Goal: Transaction & Acquisition: Purchase product/service

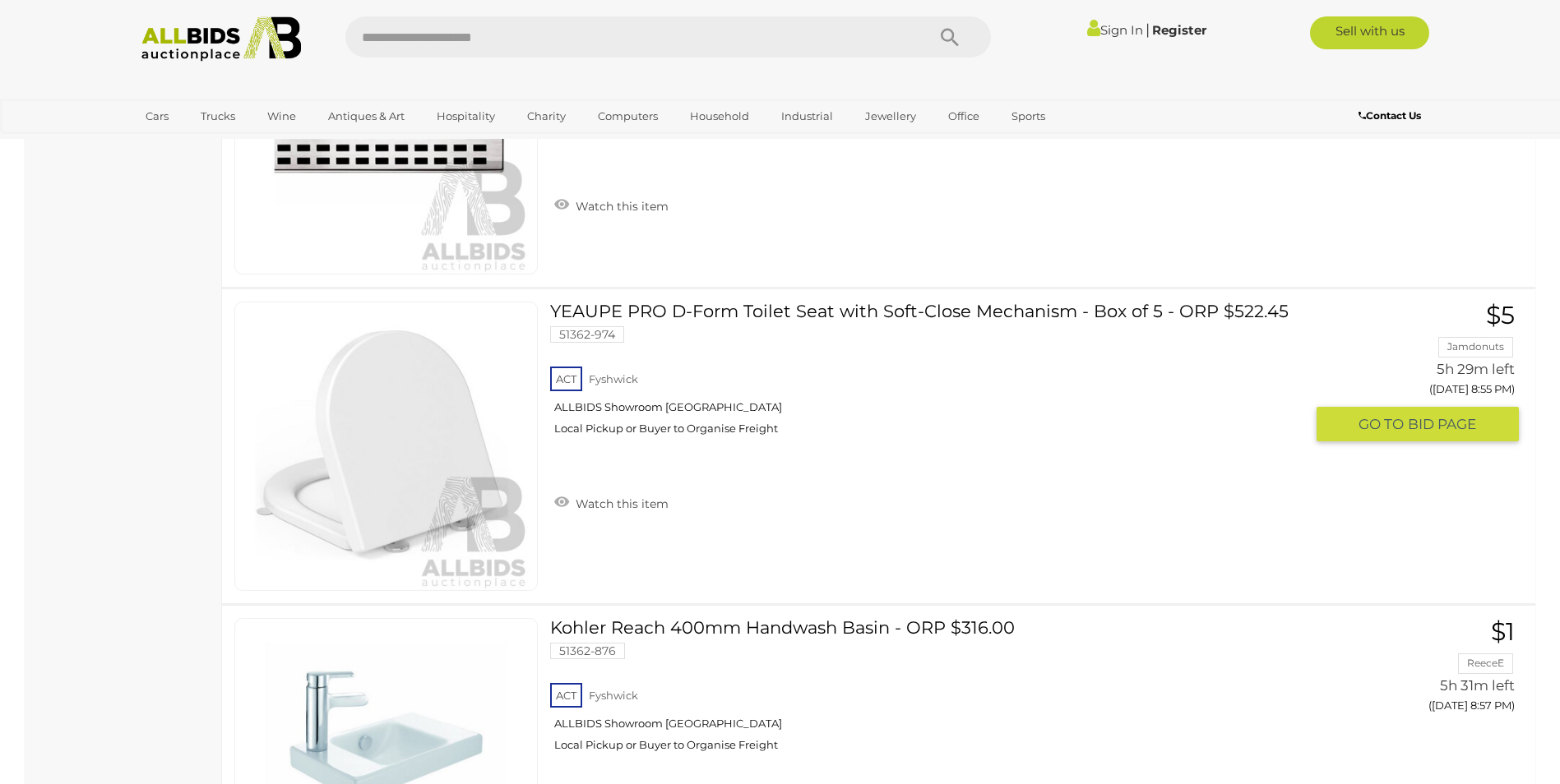
scroll to position [8304, 0]
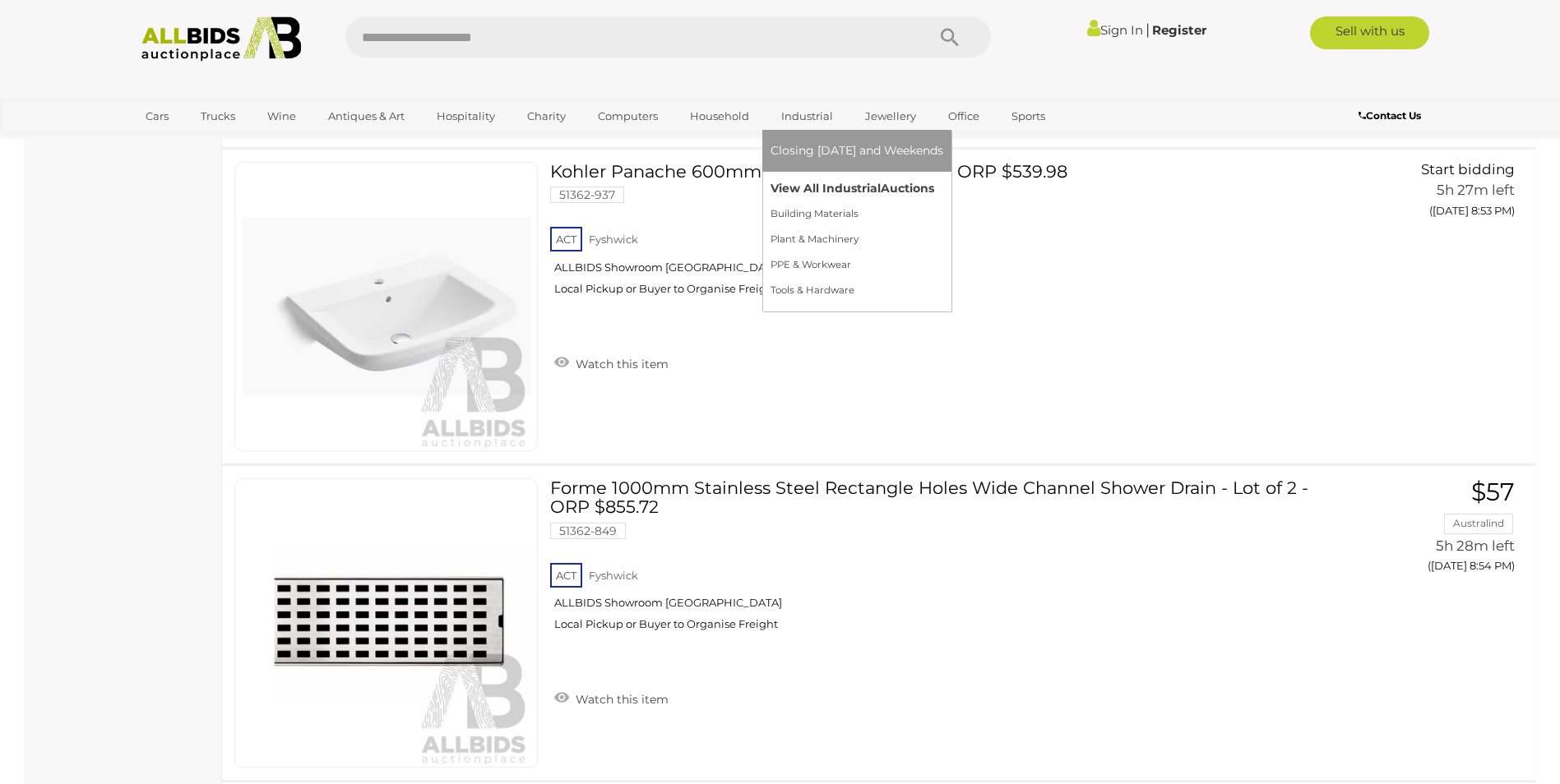
click at [836, 186] on link "View All Industrial Auctions" at bounding box center [857, 188] width 173 height 25
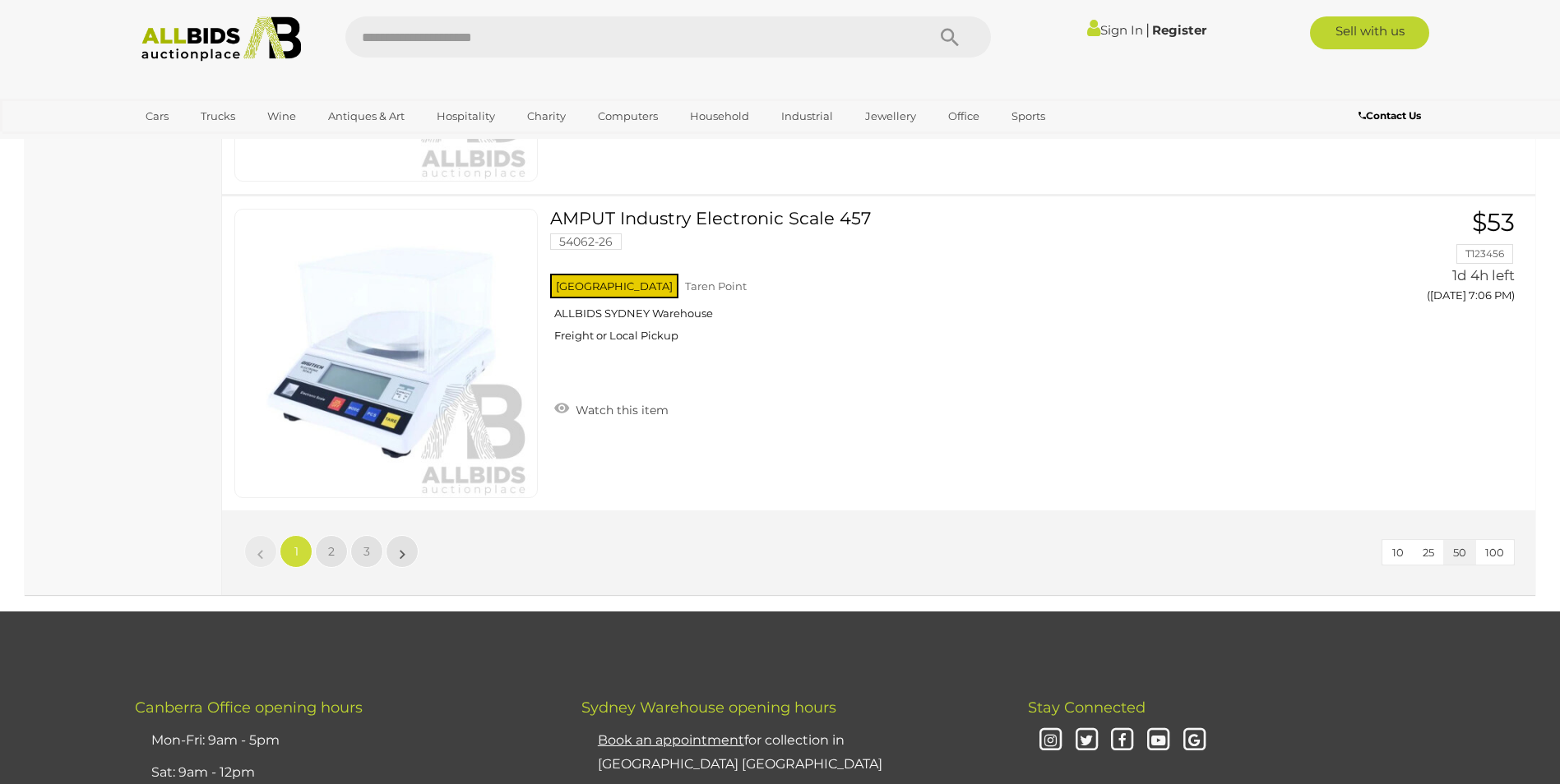
scroll to position [15703, 0]
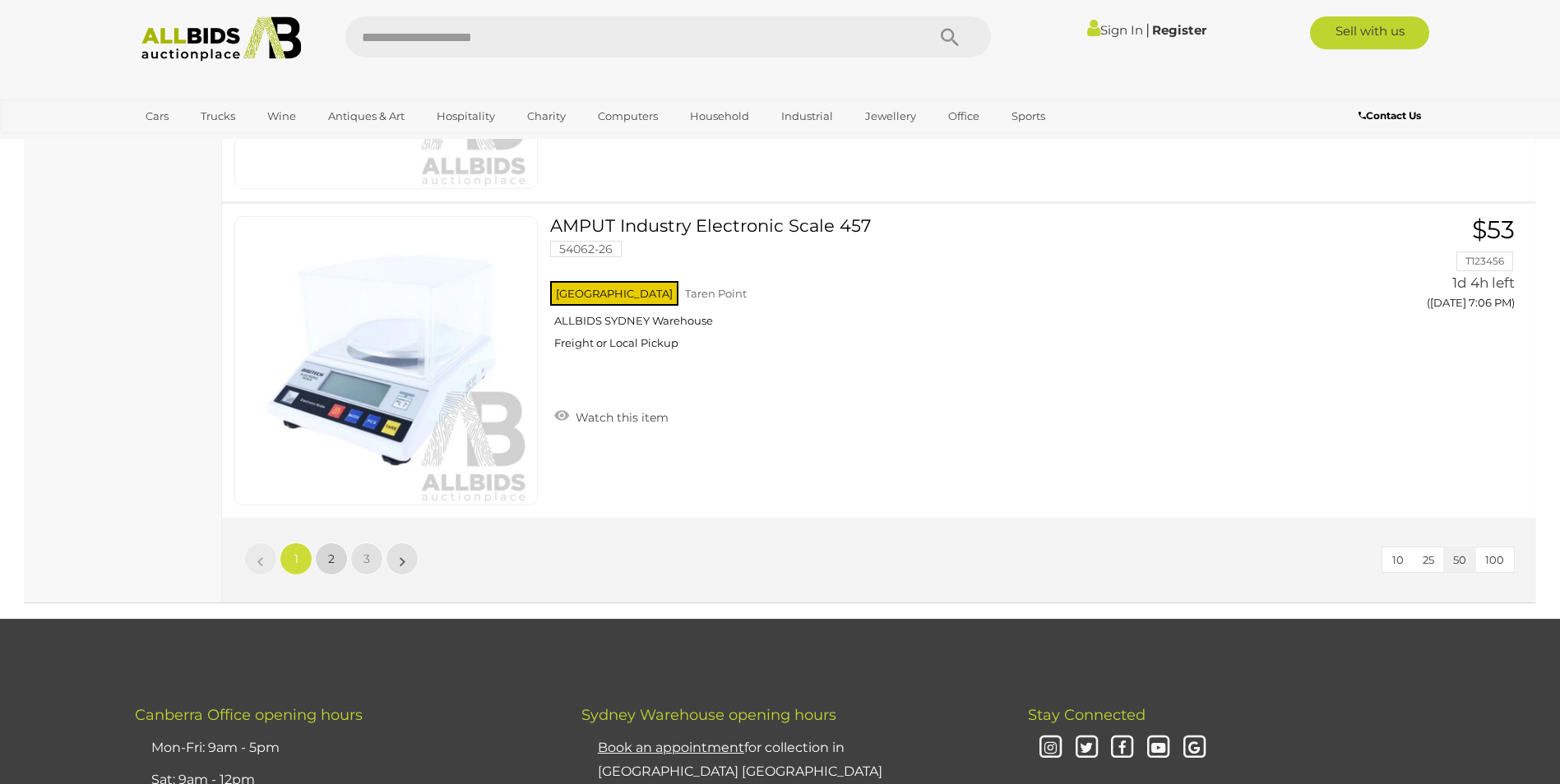
click at [329, 558] on span "2" at bounding box center [331, 559] width 7 height 15
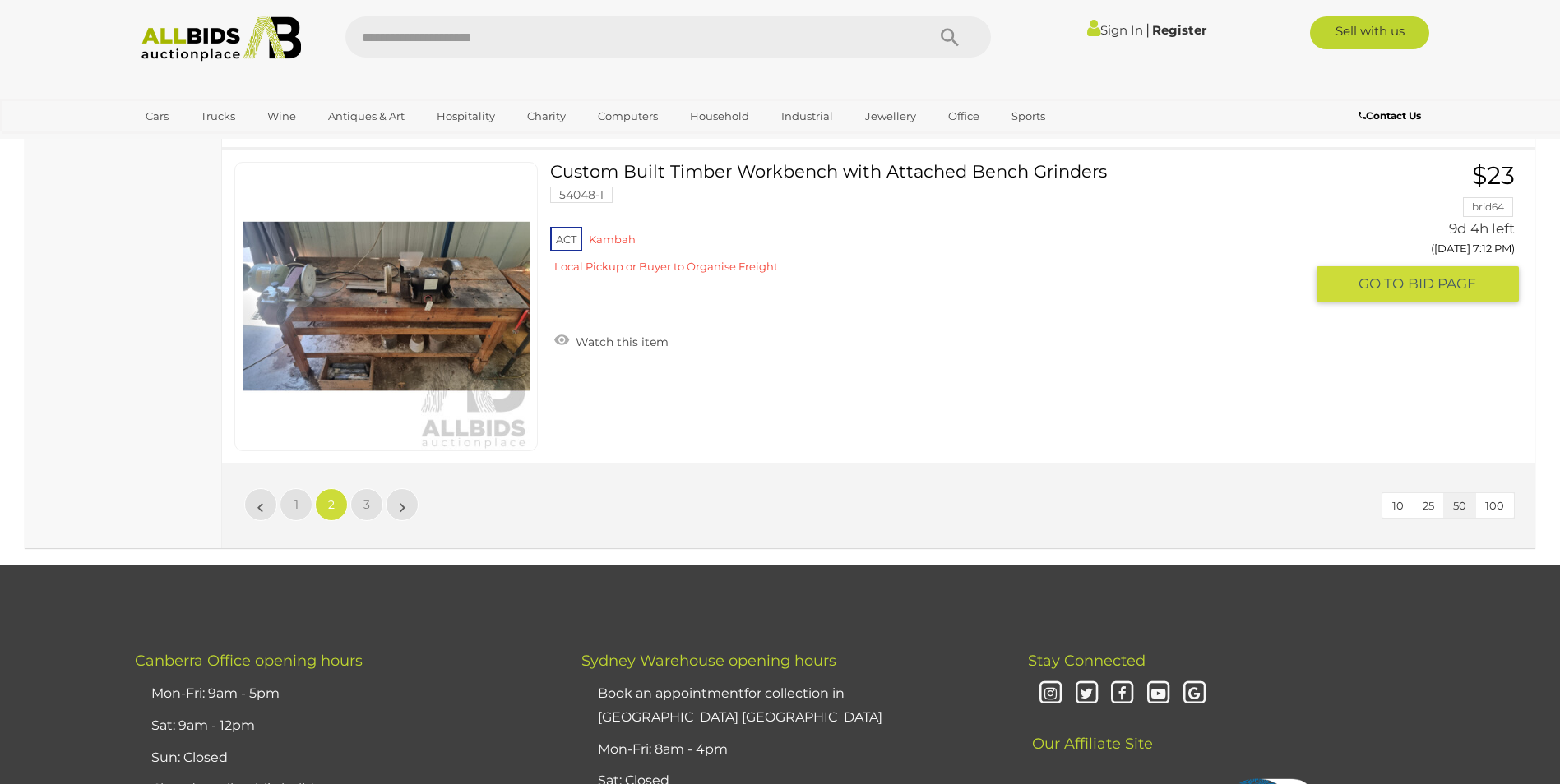
scroll to position [15769, 0]
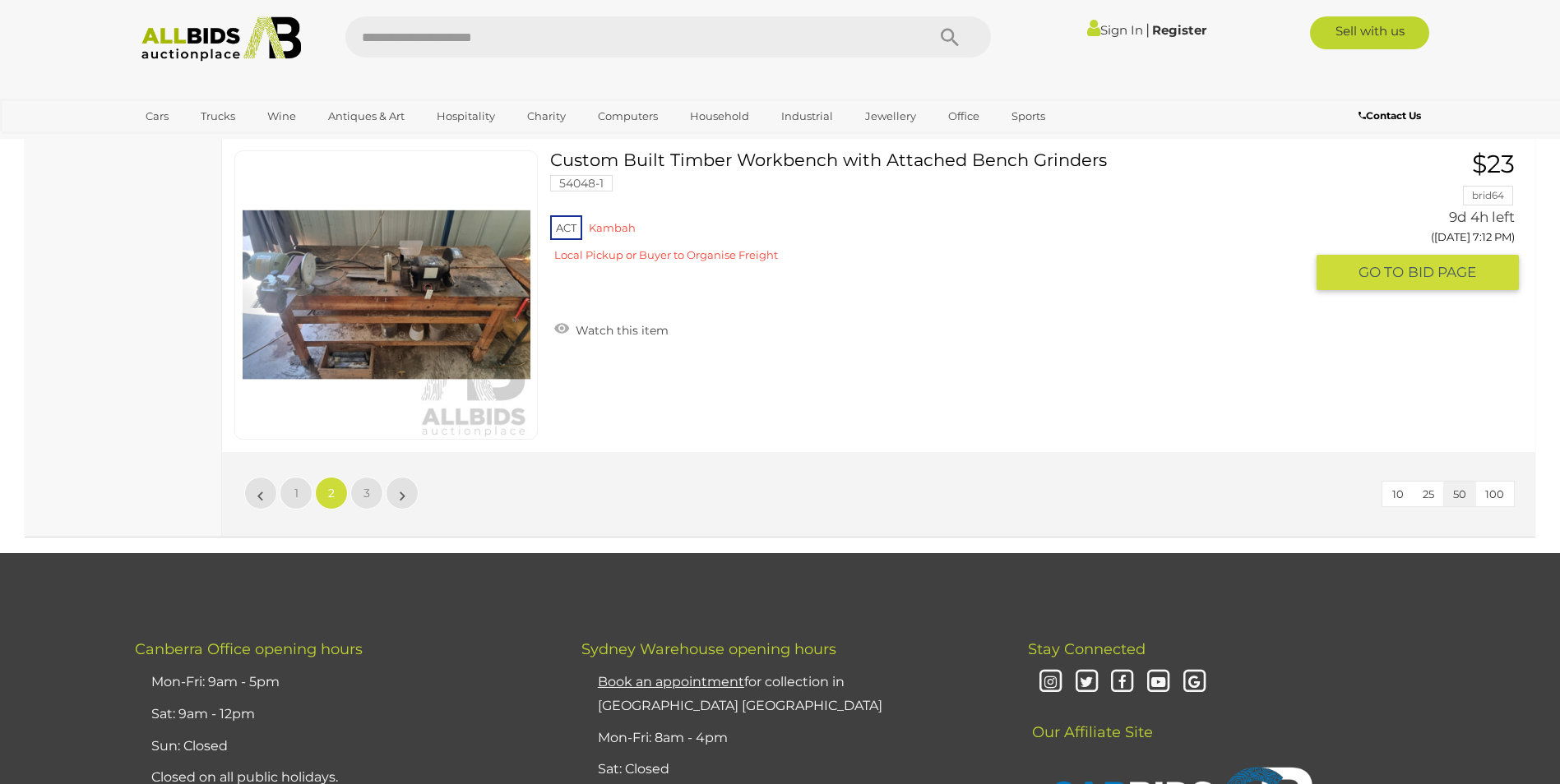
click at [415, 284] on link at bounding box center [386, 295] width 303 height 290
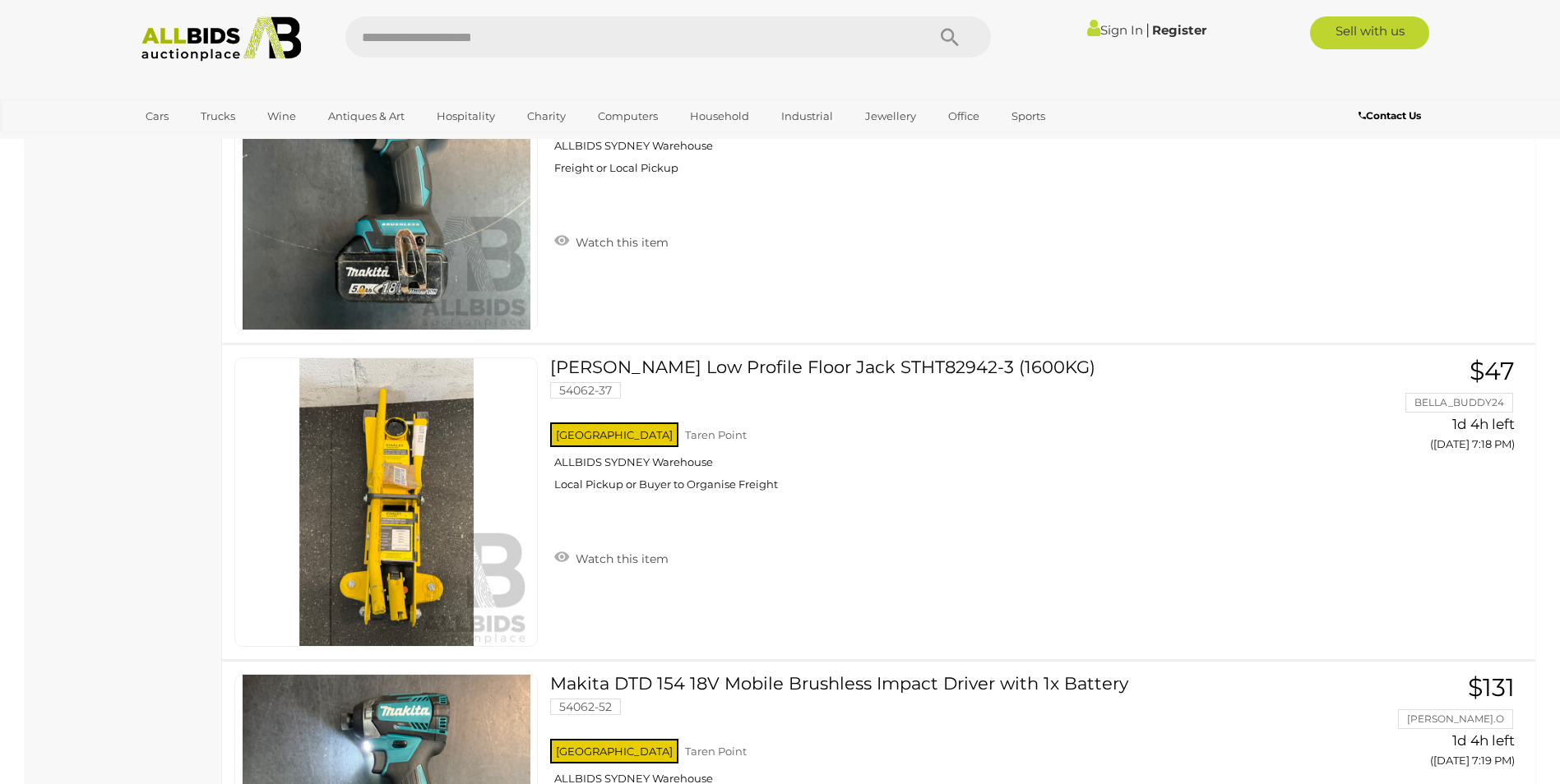
scroll to position [15821, 0]
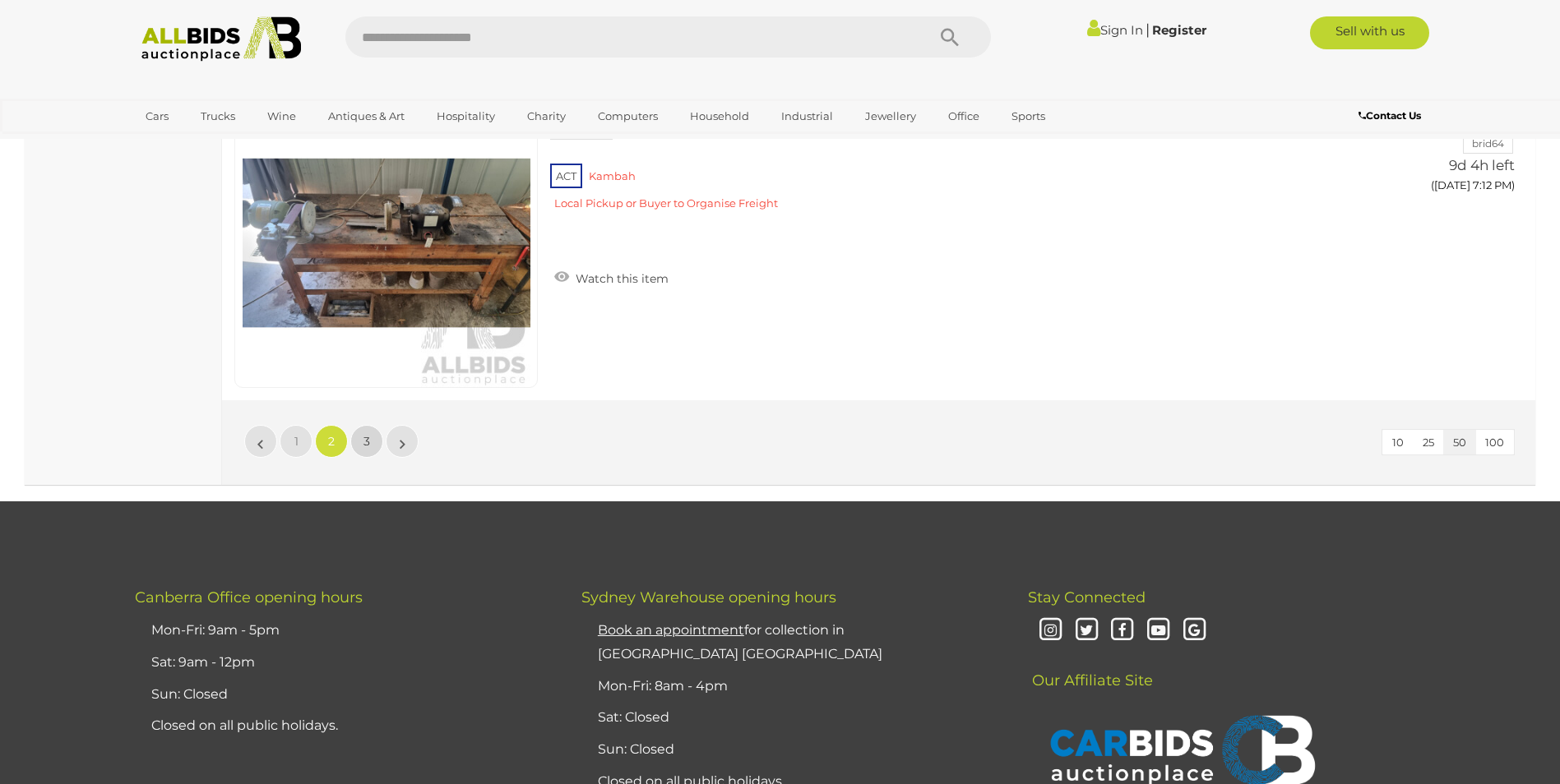
click at [364, 442] on span "3" at bounding box center [366, 441] width 7 height 15
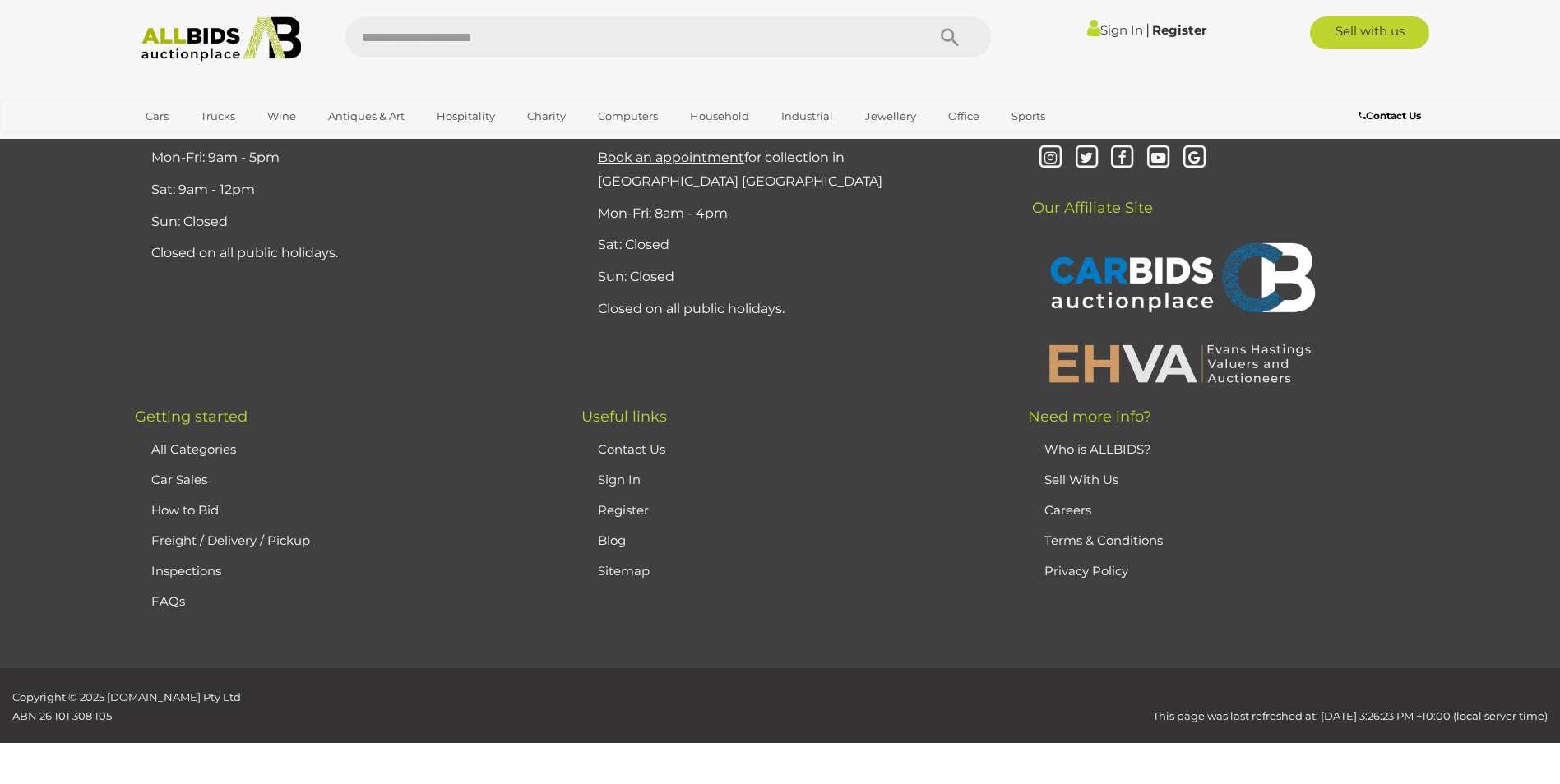
scroll to position [230, 0]
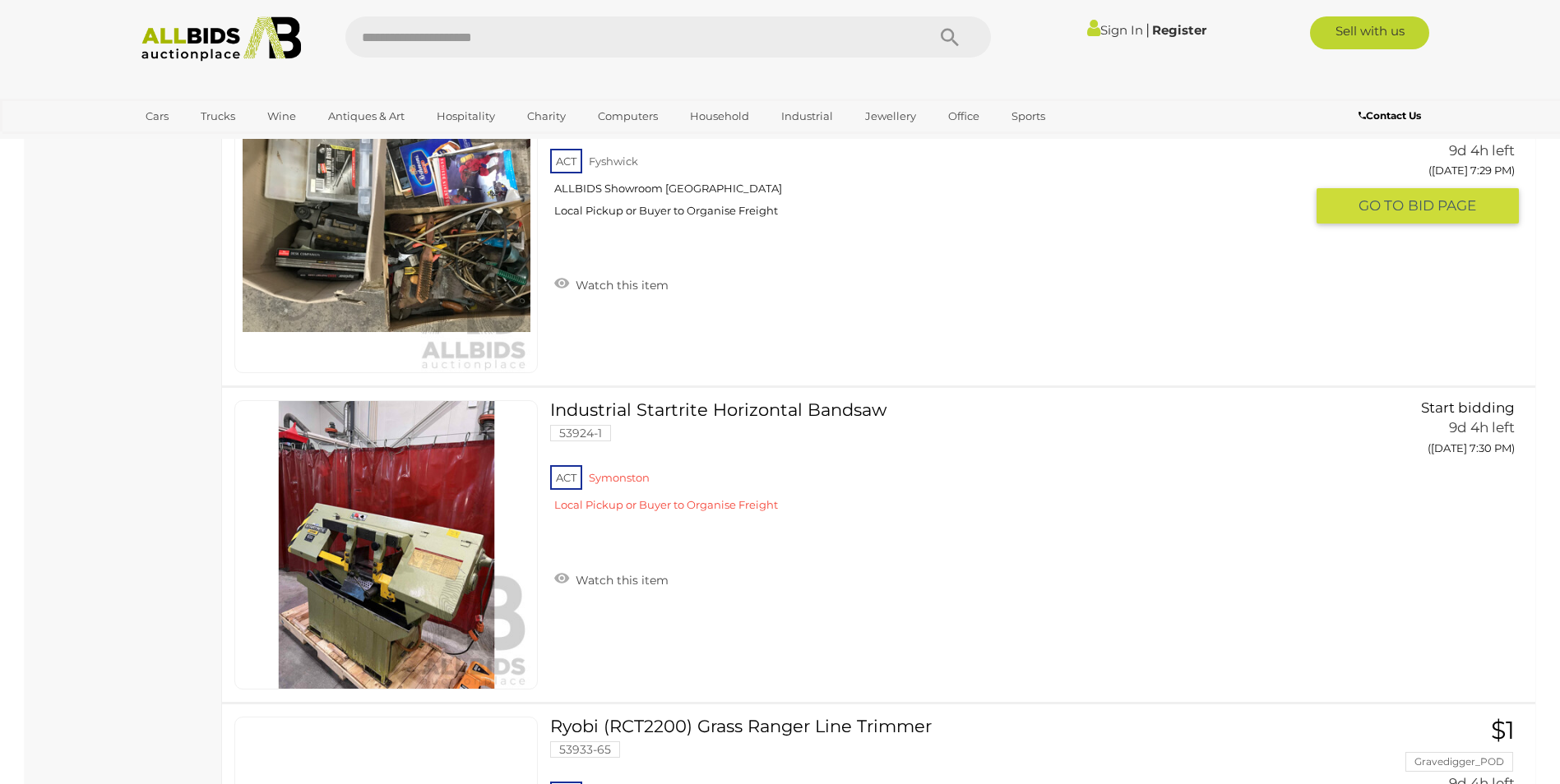
scroll to position [2286, 0]
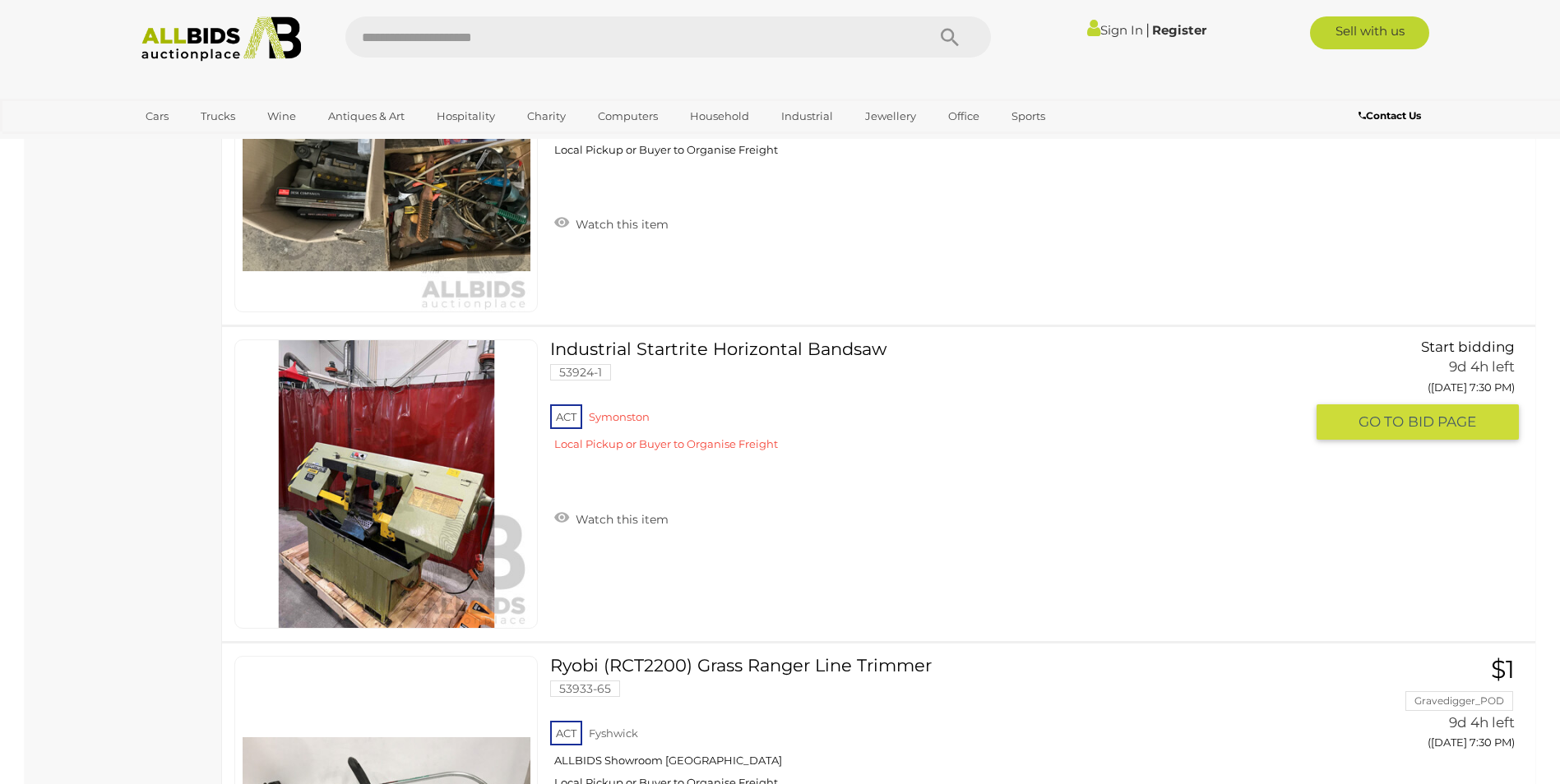
click at [397, 458] on link at bounding box center [386, 485] width 303 height 290
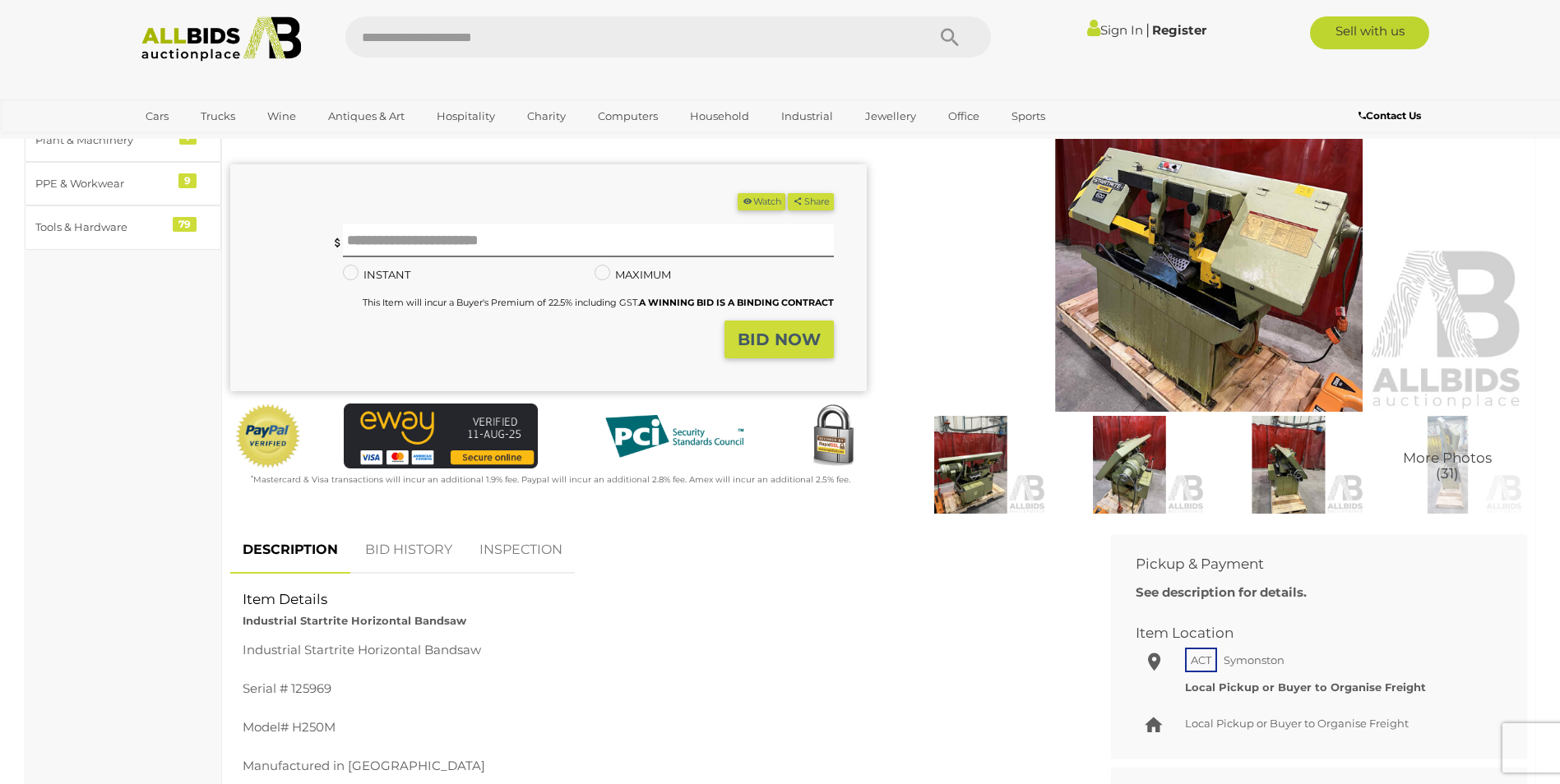
scroll to position [164, 0]
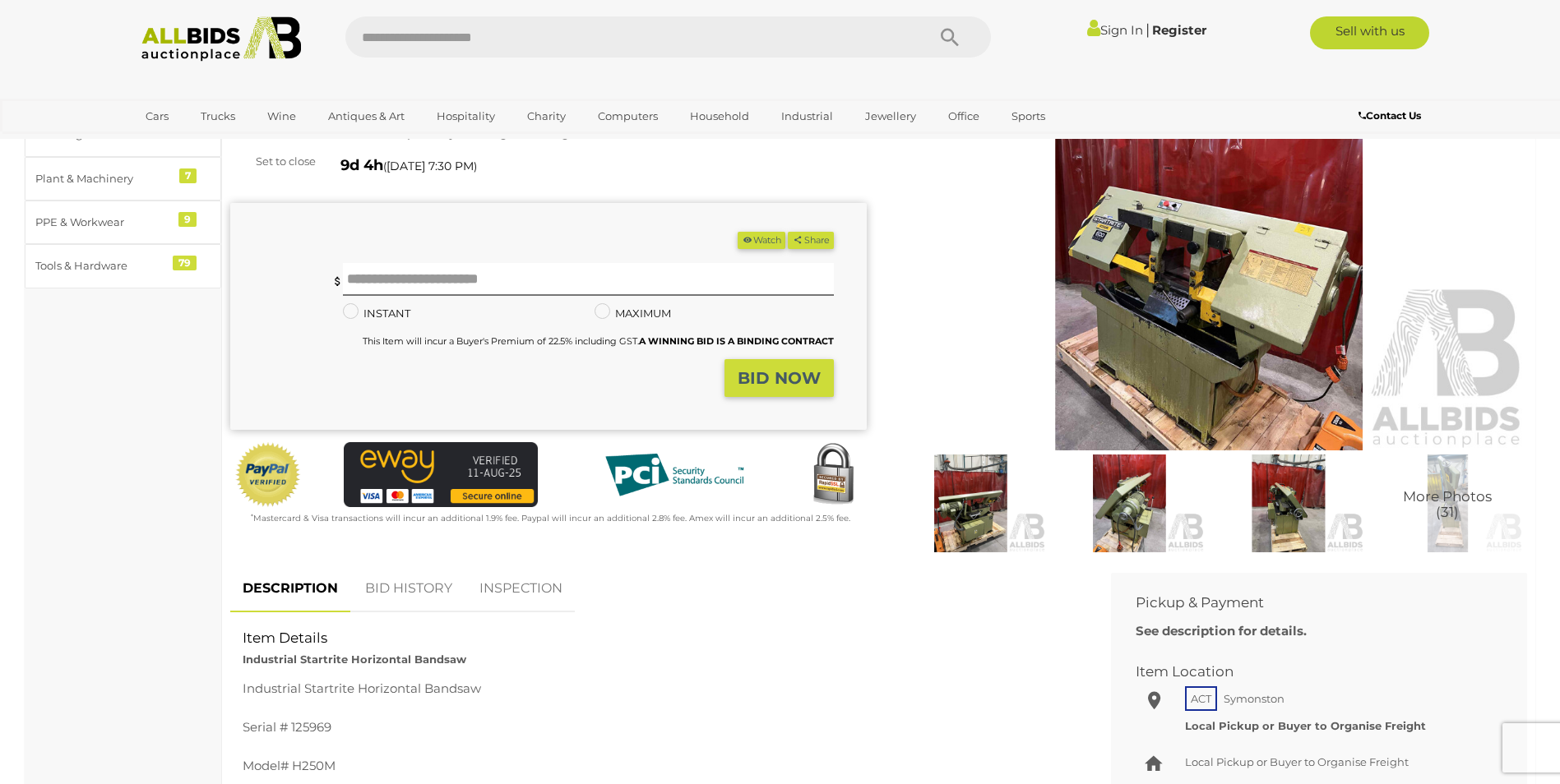
click at [1249, 259] on img at bounding box center [1209, 246] width 637 height 410
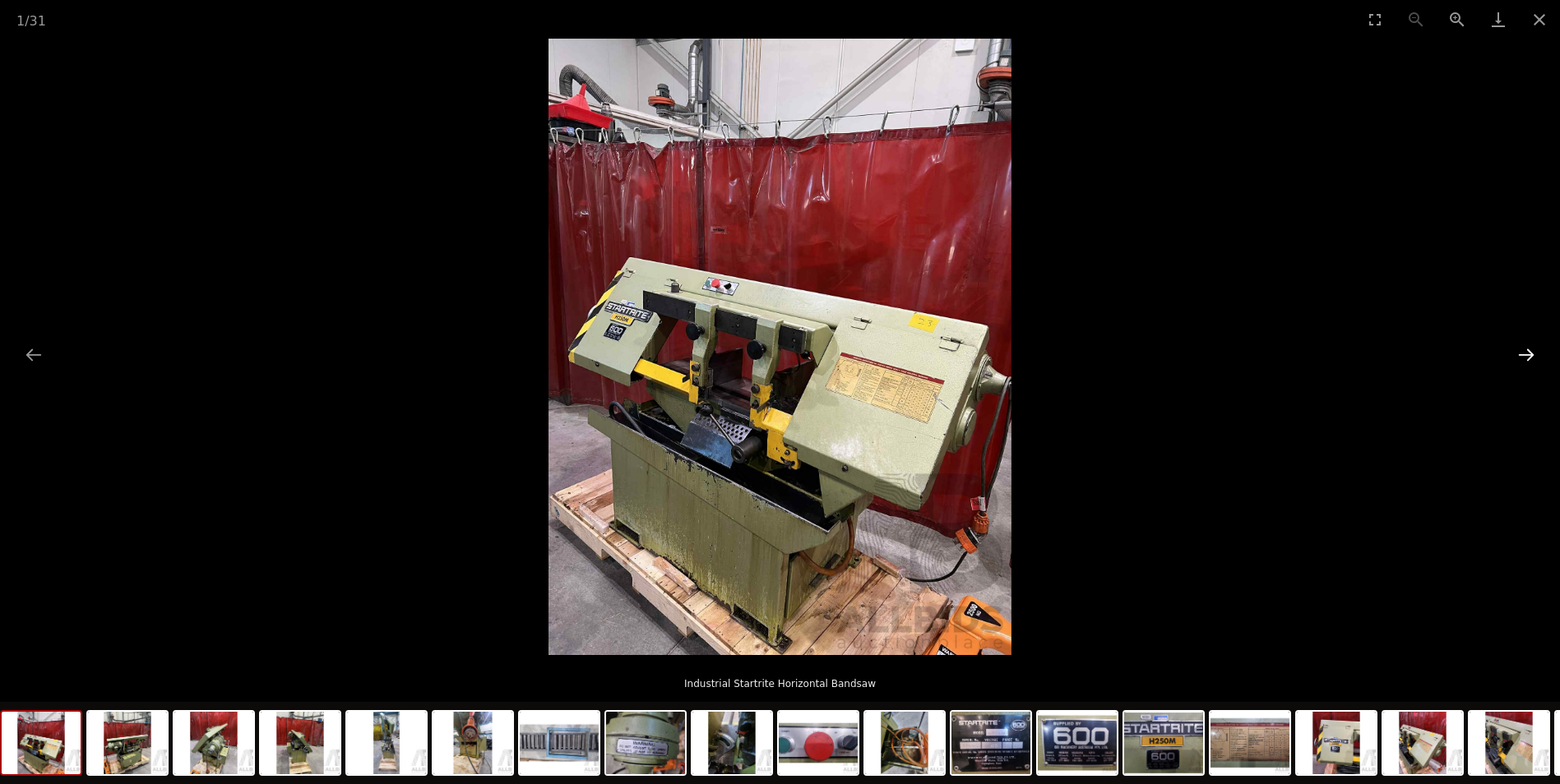
click at [1521, 352] on button "Next slide" at bounding box center [1527, 355] width 35 height 32
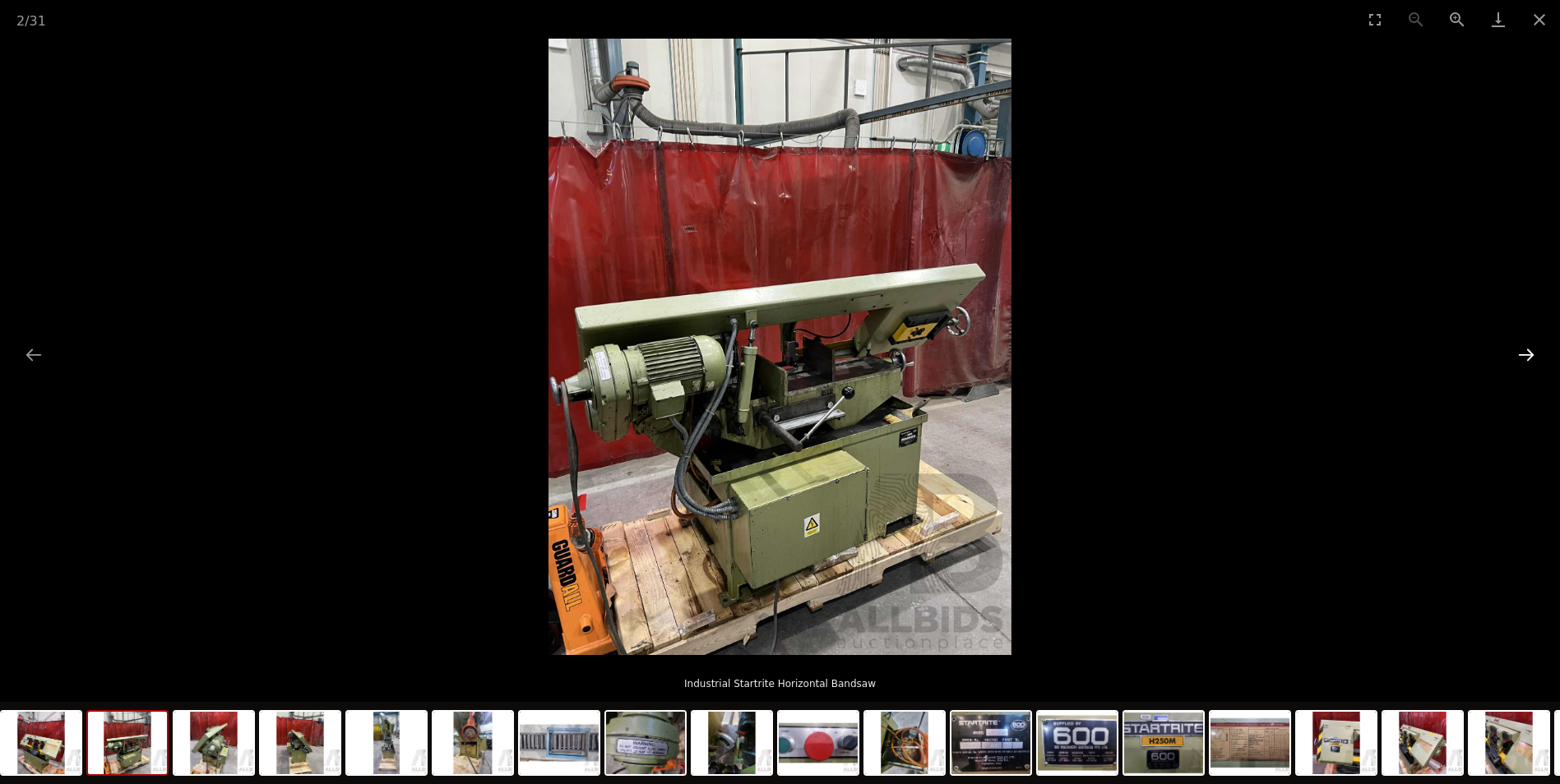
click at [1521, 352] on button "Next slide" at bounding box center [1527, 355] width 35 height 32
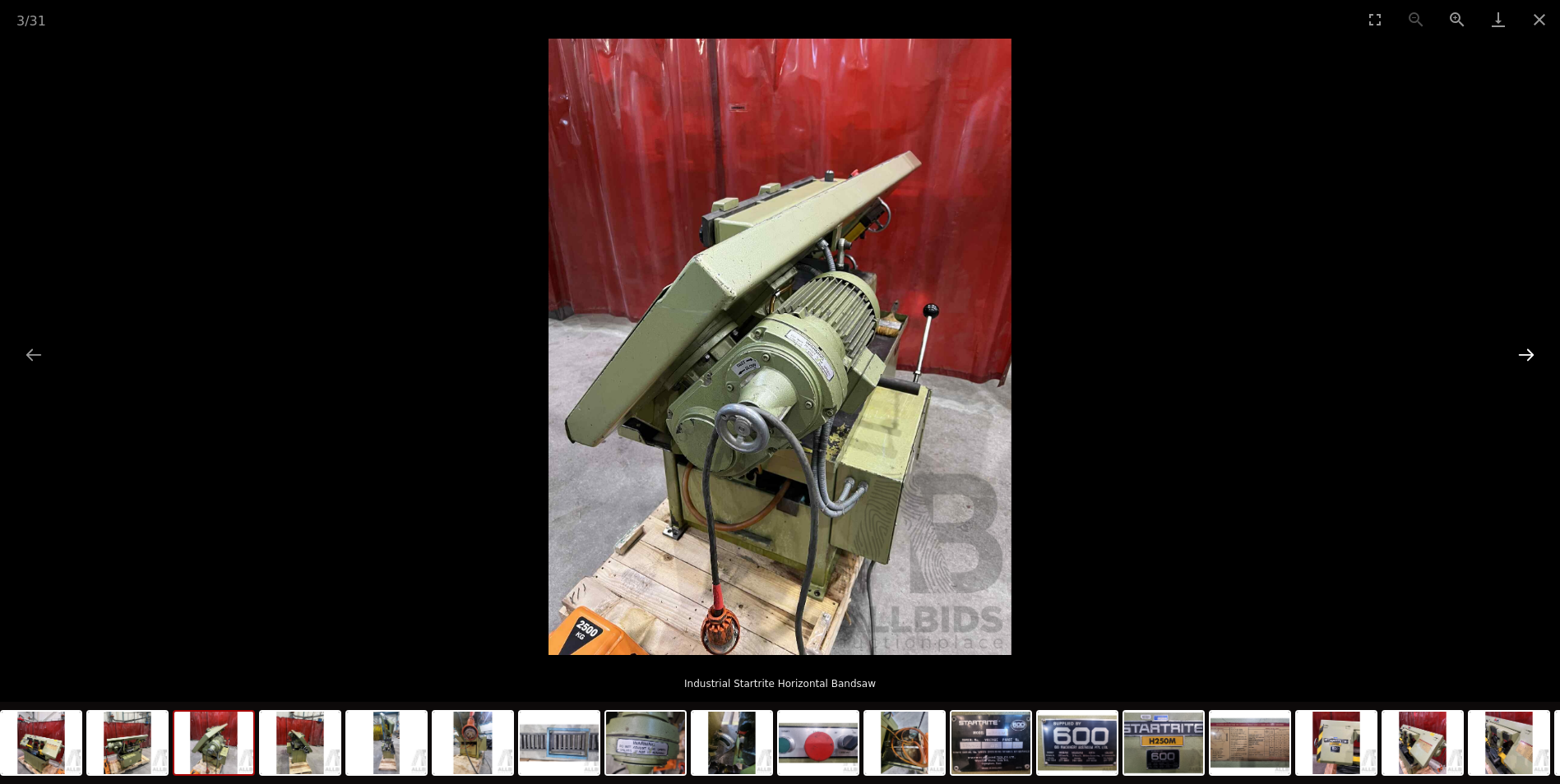
click at [1521, 352] on button "Next slide" at bounding box center [1527, 355] width 35 height 32
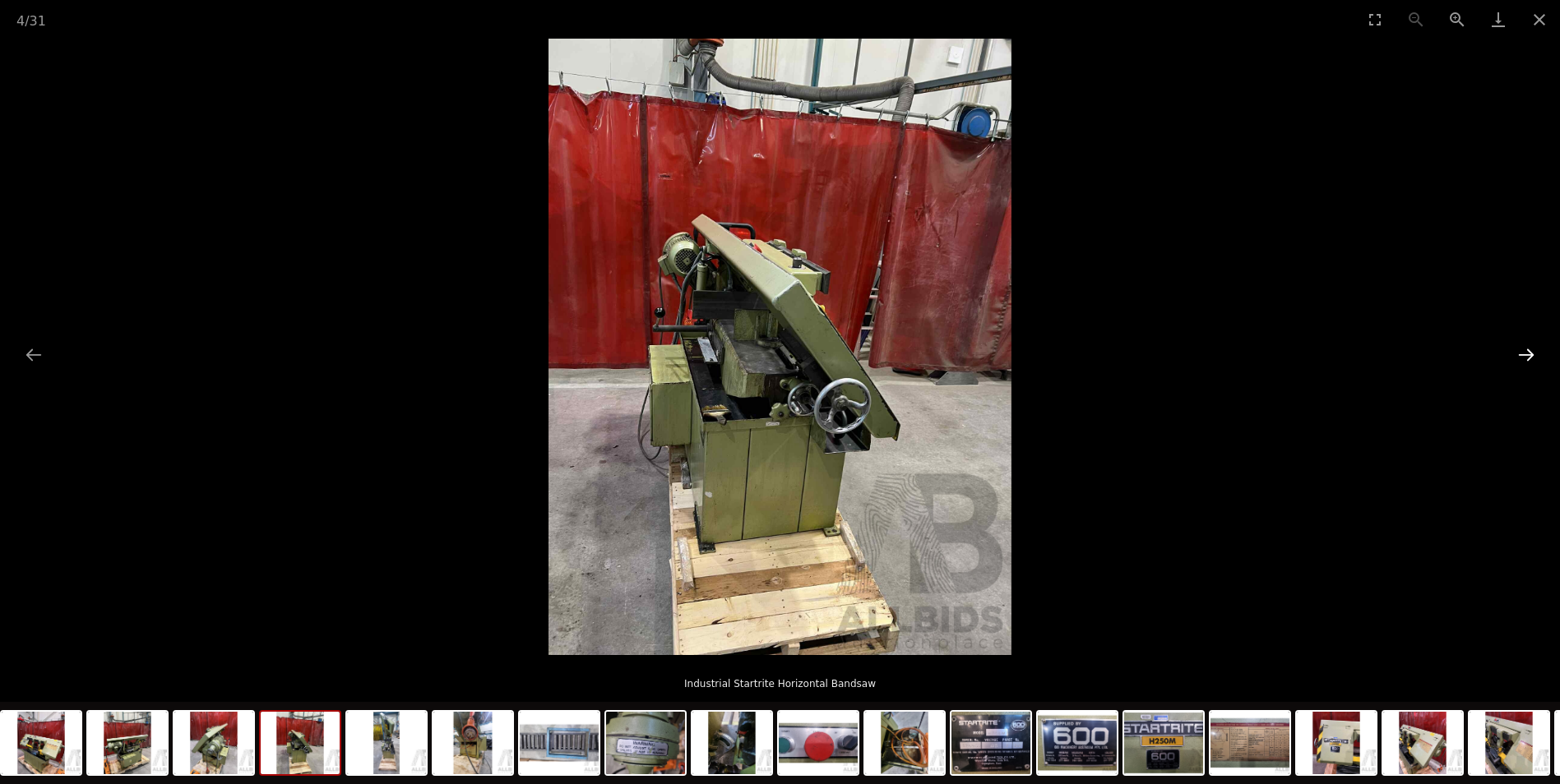
click at [1521, 352] on button "Next slide" at bounding box center [1527, 355] width 35 height 32
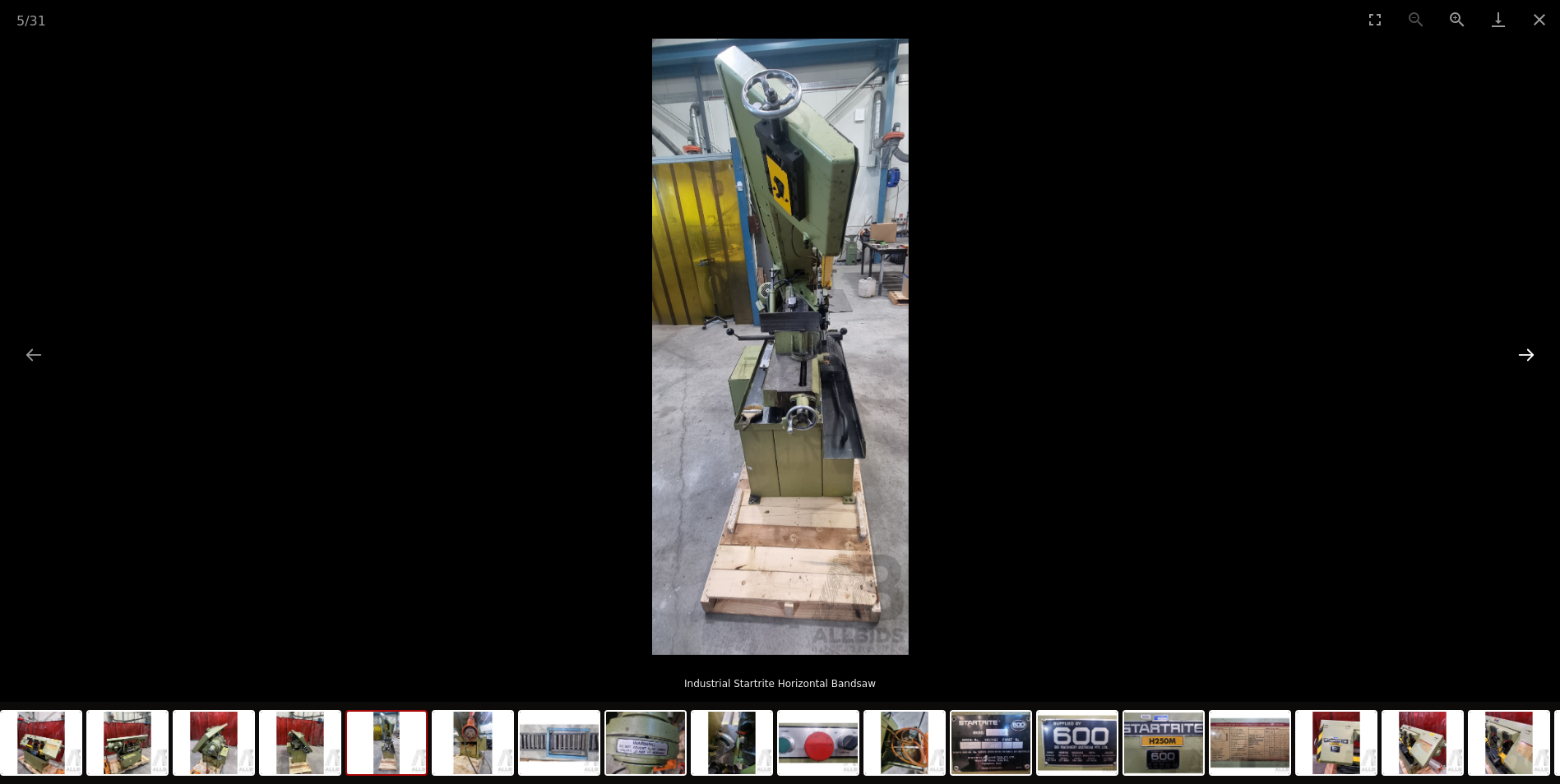
click at [1521, 352] on button "Next slide" at bounding box center [1527, 355] width 35 height 32
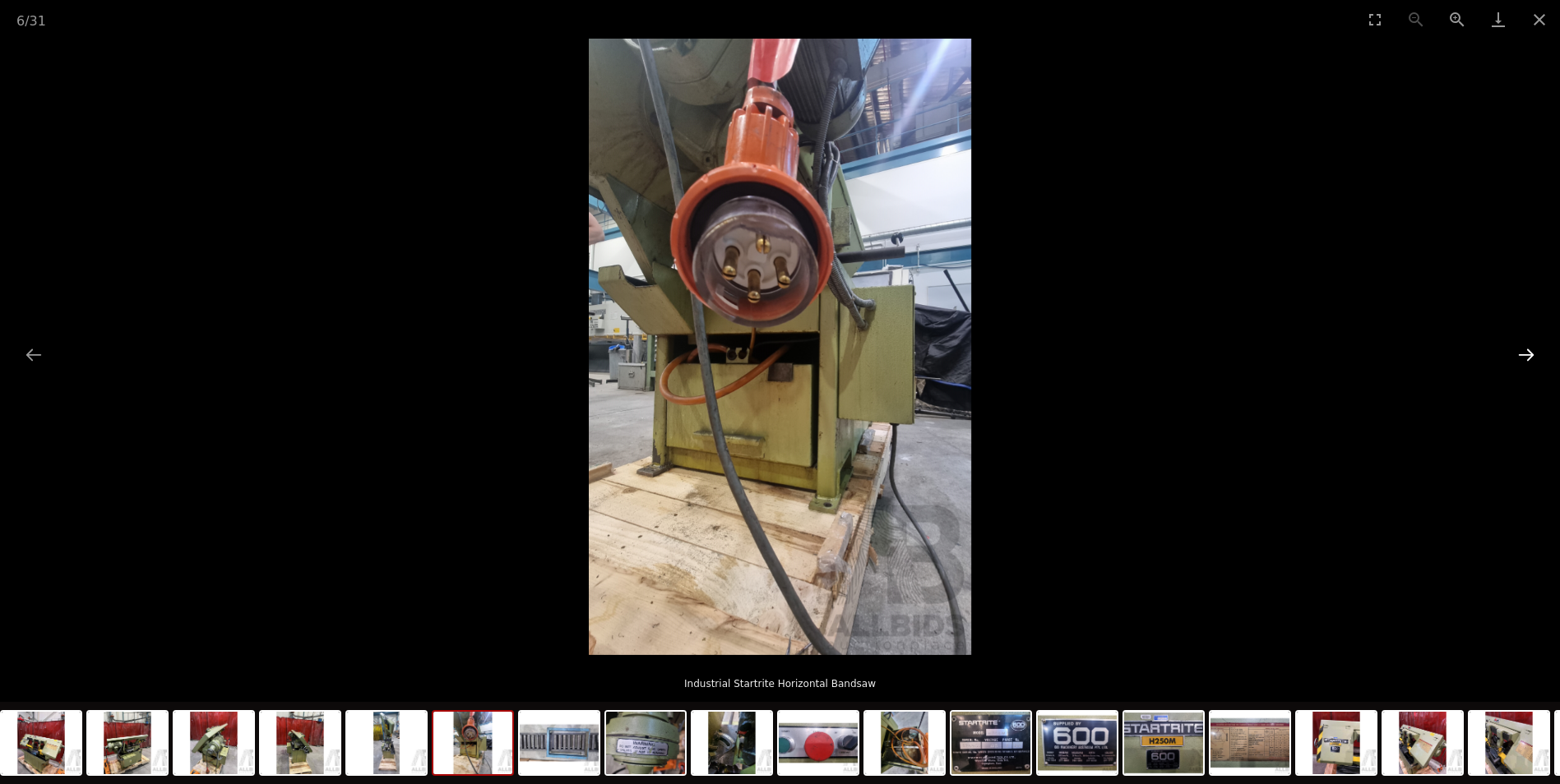
click at [1521, 352] on button "Next slide" at bounding box center [1527, 355] width 35 height 32
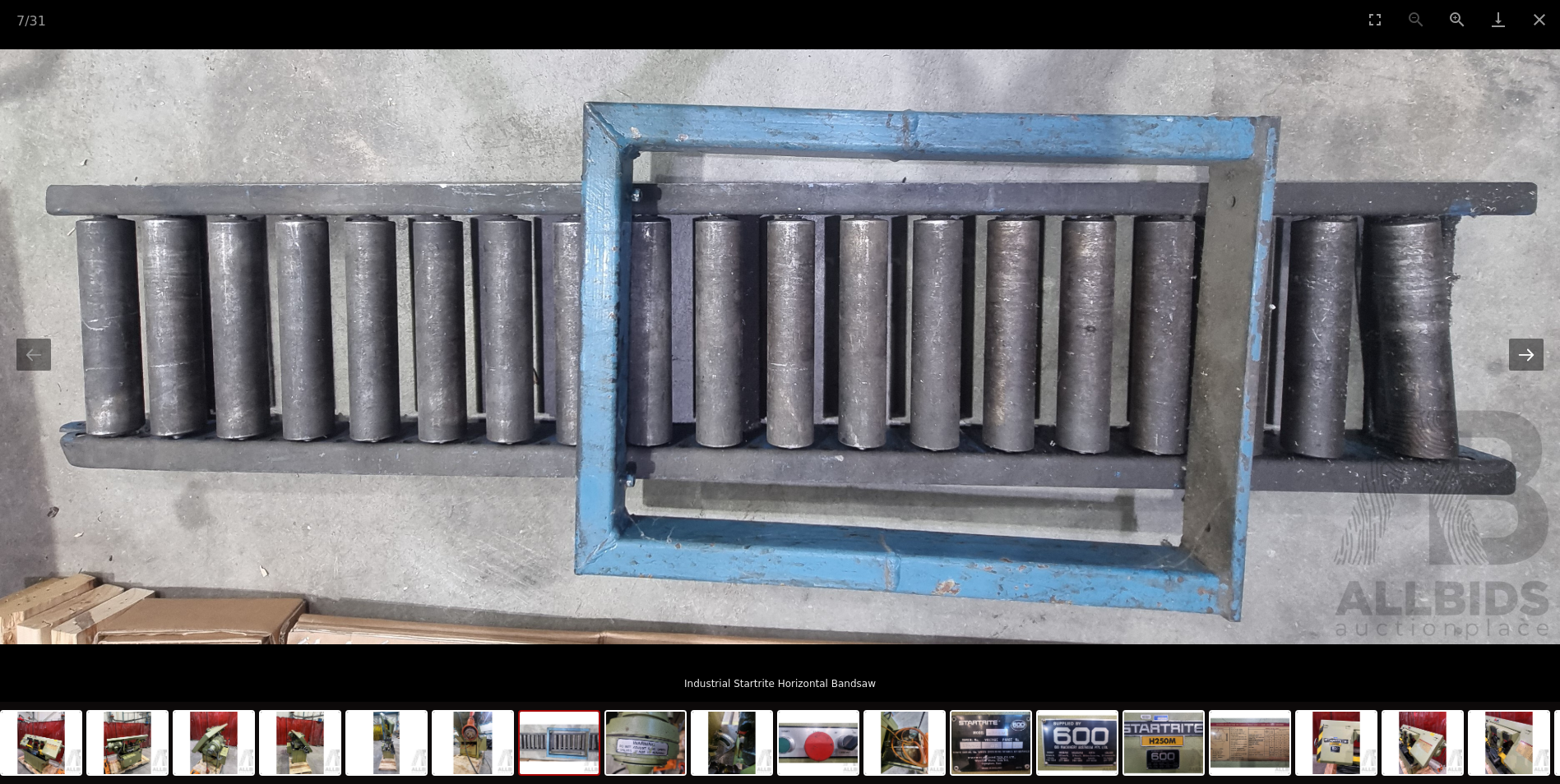
click at [1521, 352] on button "Next slide" at bounding box center [1527, 355] width 35 height 32
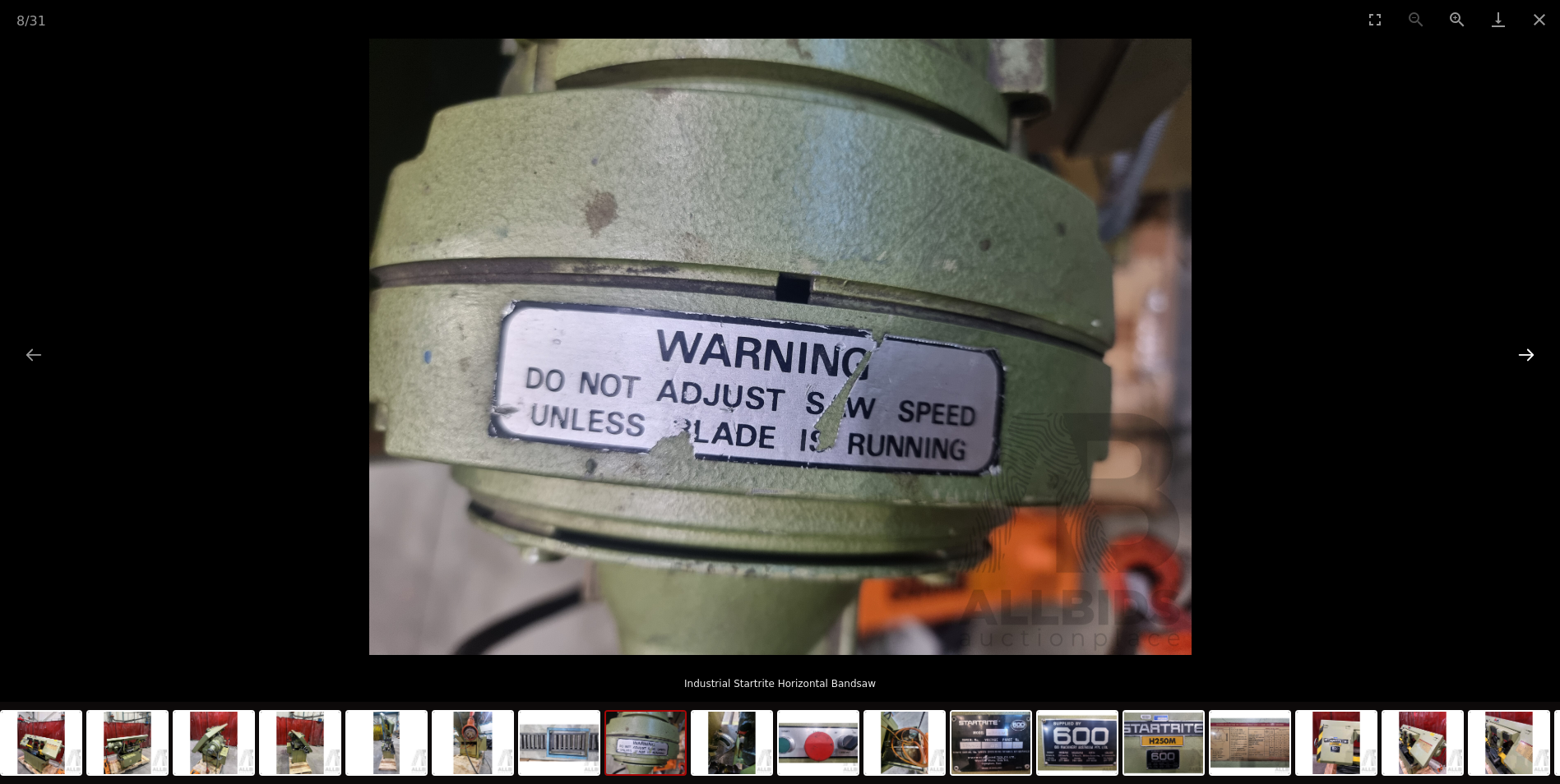
click at [1521, 352] on button "Next slide" at bounding box center [1527, 355] width 35 height 32
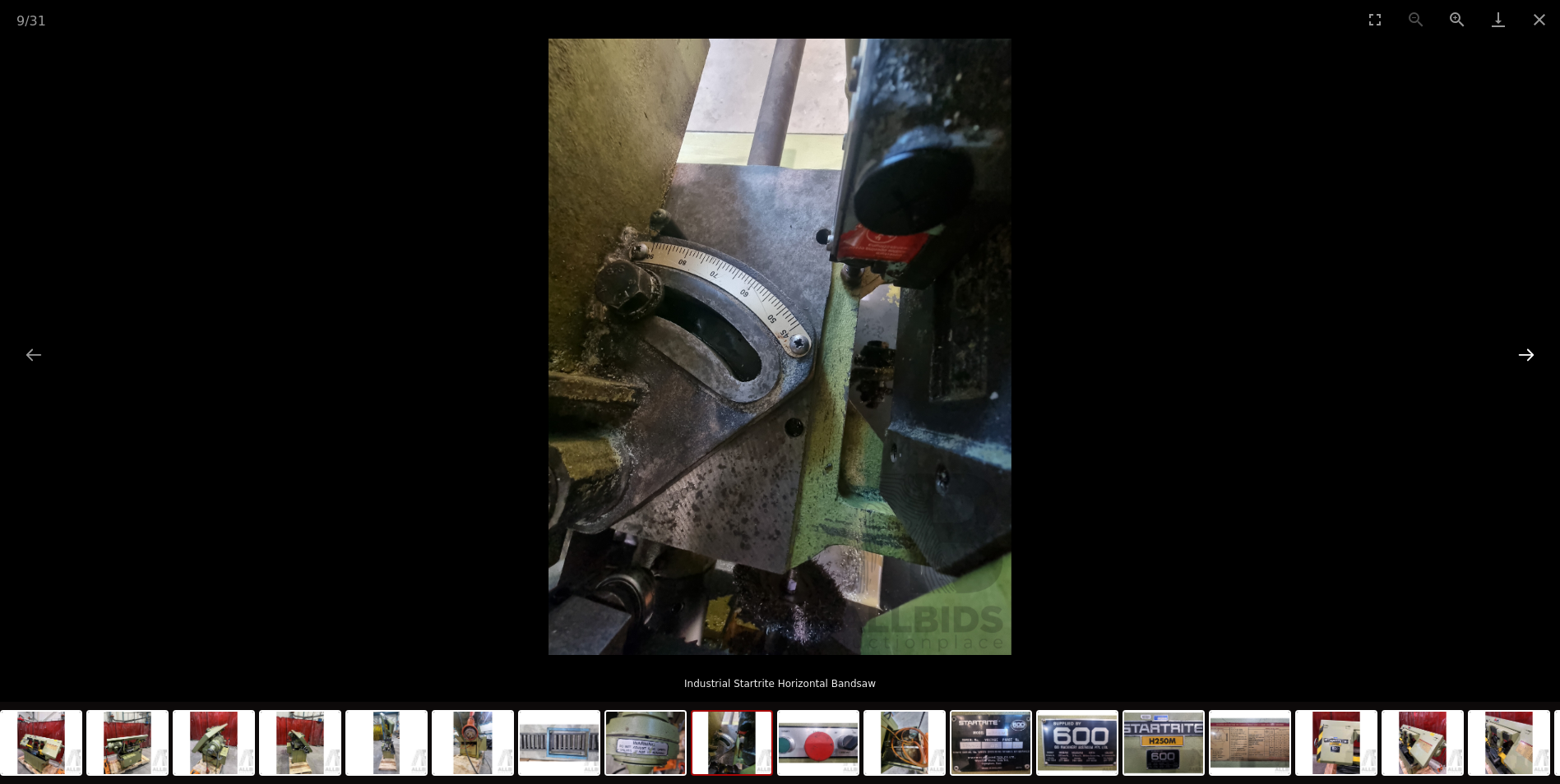
click at [1521, 352] on button "Next slide" at bounding box center [1527, 355] width 35 height 32
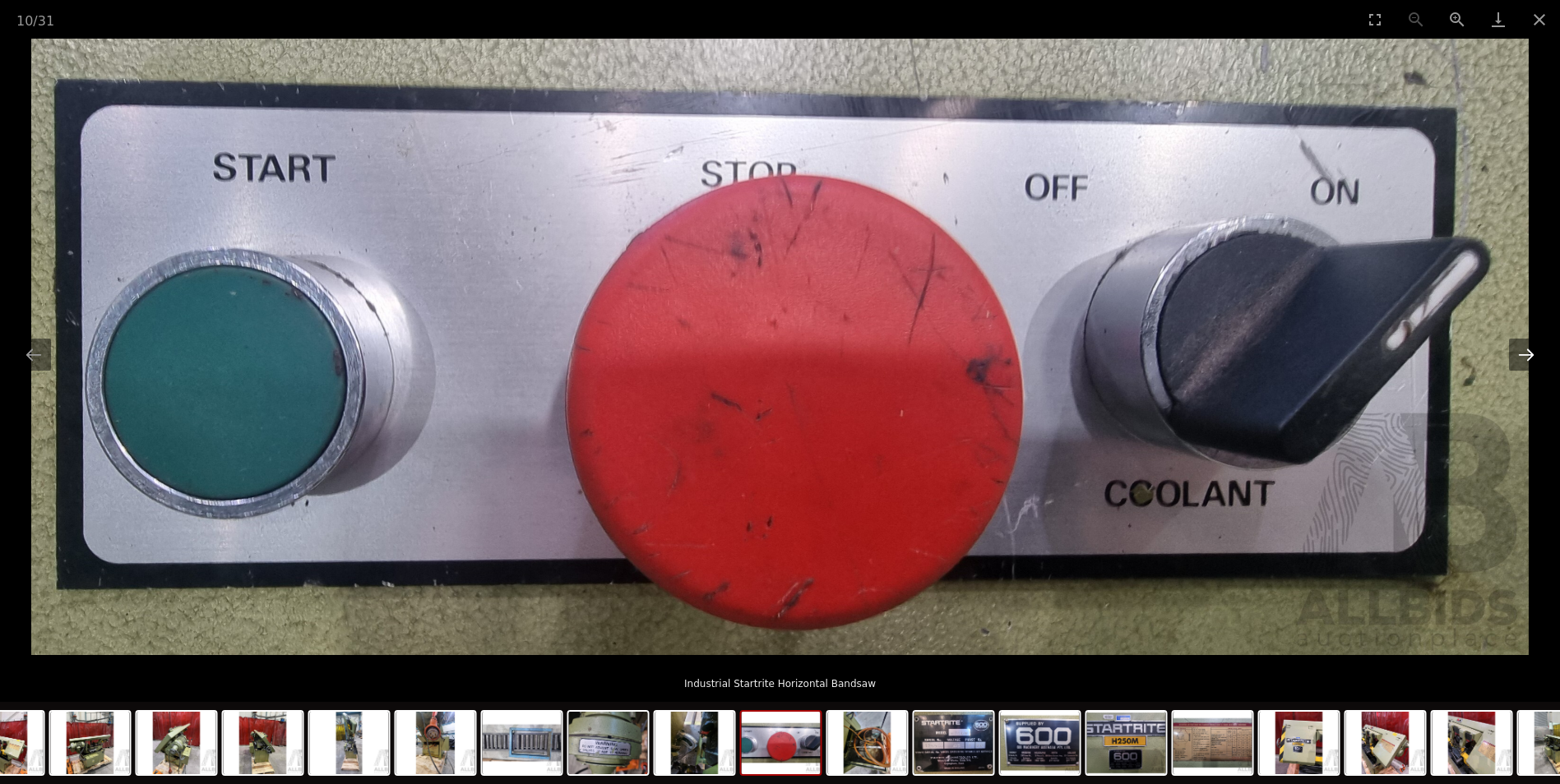
click at [1521, 352] on button "Next slide" at bounding box center [1527, 355] width 35 height 32
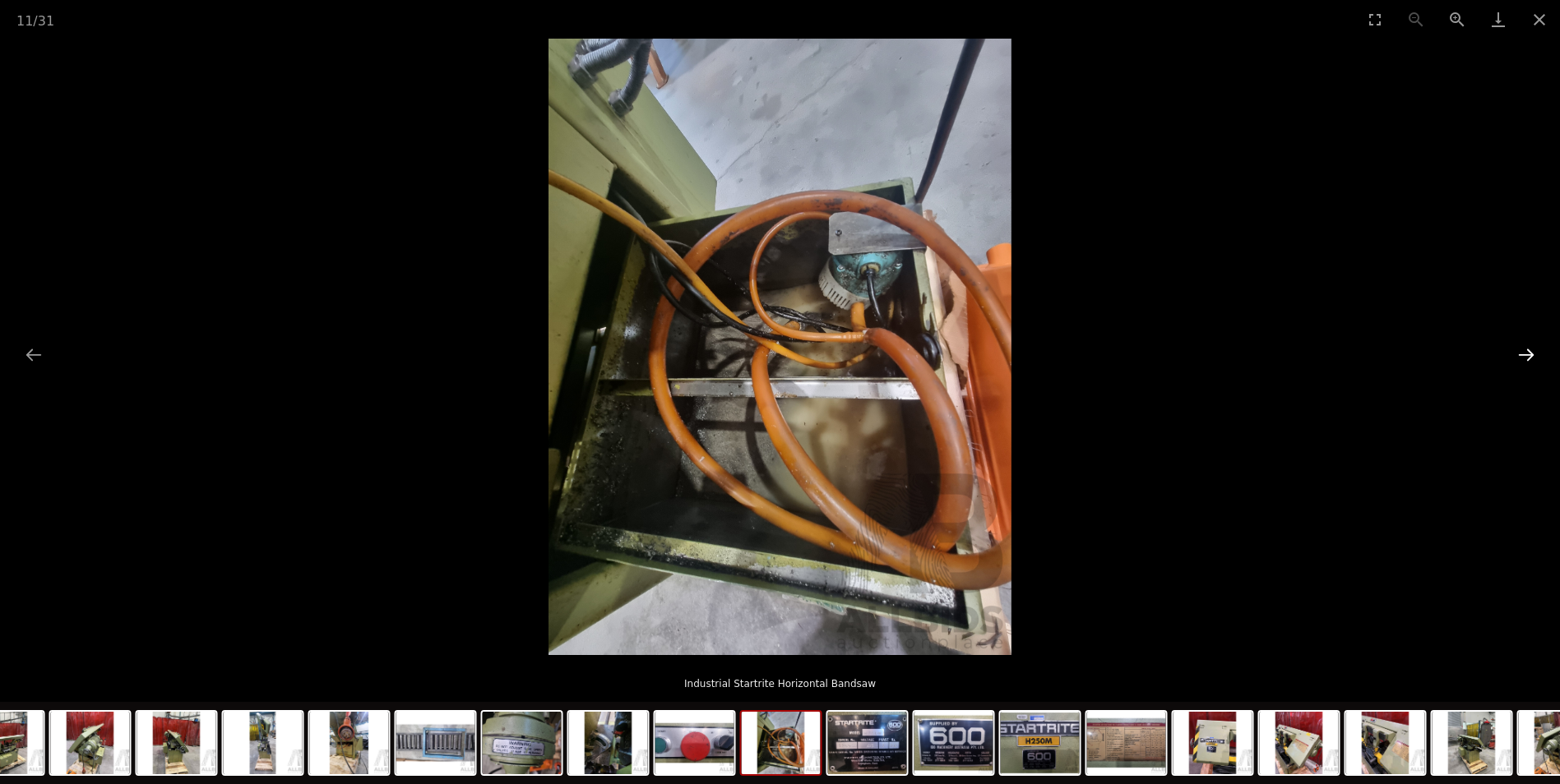
click at [1521, 352] on button "Next slide" at bounding box center [1527, 355] width 35 height 32
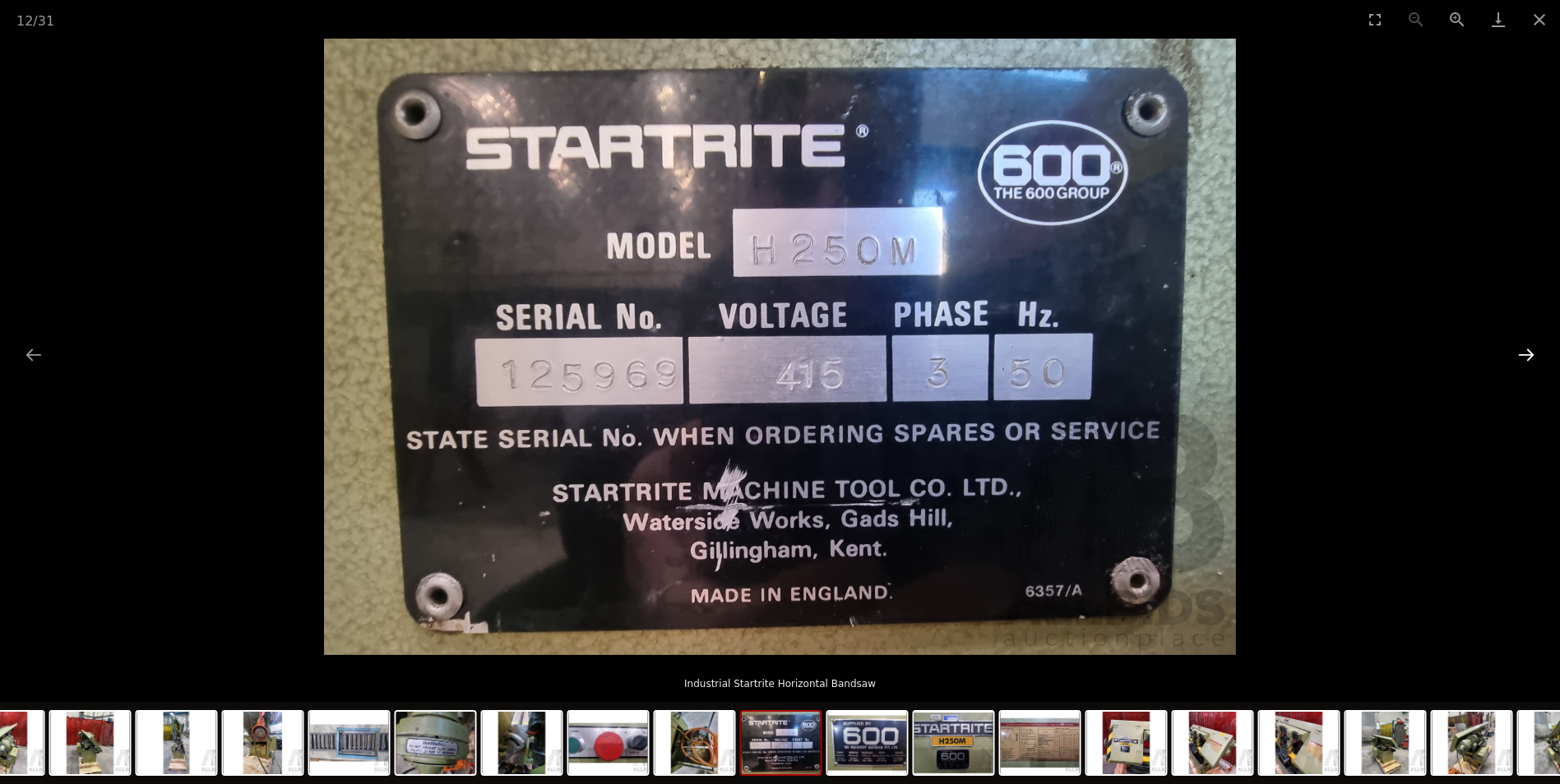
click at [1521, 352] on button "Next slide" at bounding box center [1527, 355] width 35 height 32
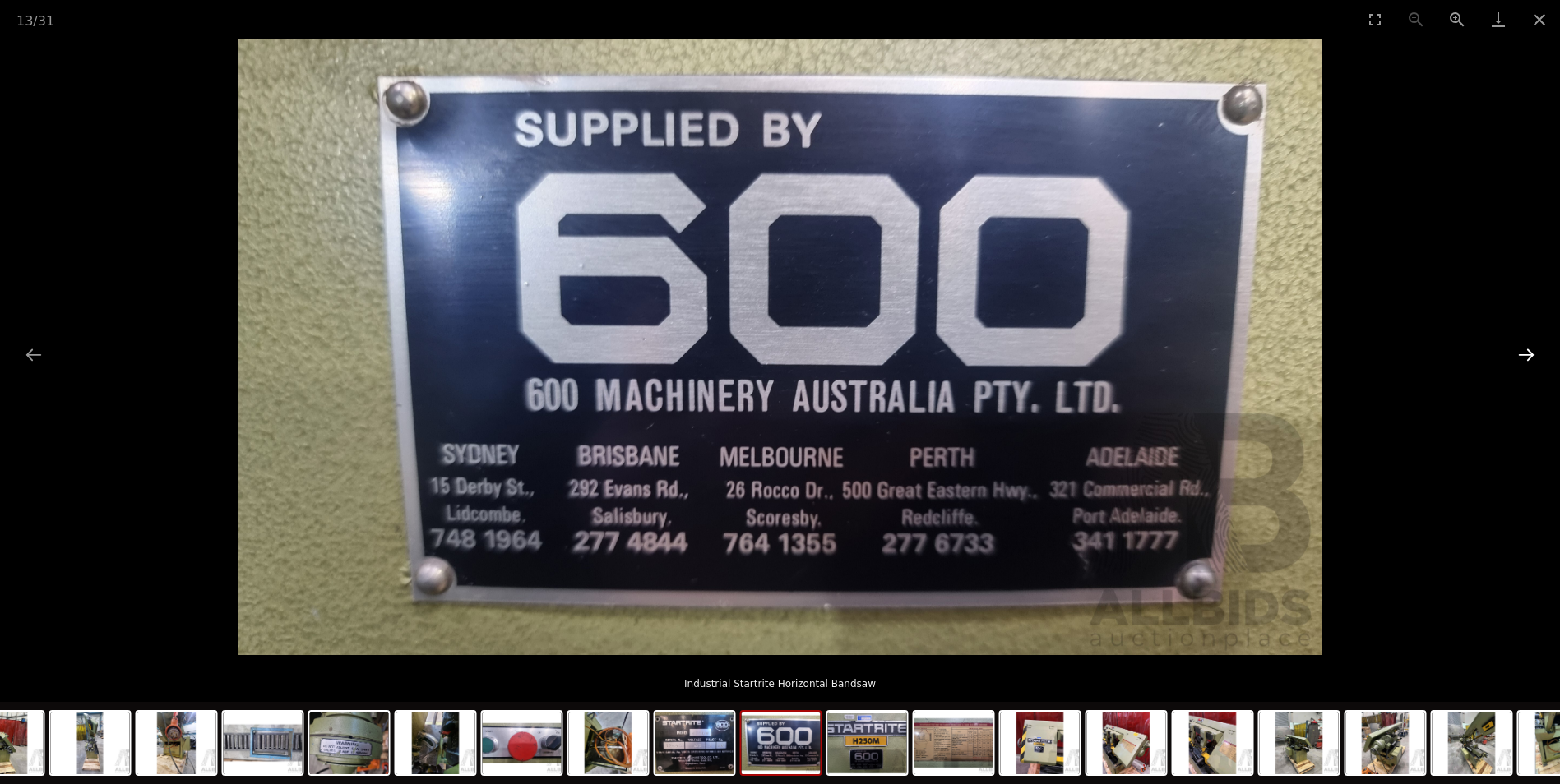
click at [1521, 352] on button "Next slide" at bounding box center [1527, 355] width 35 height 32
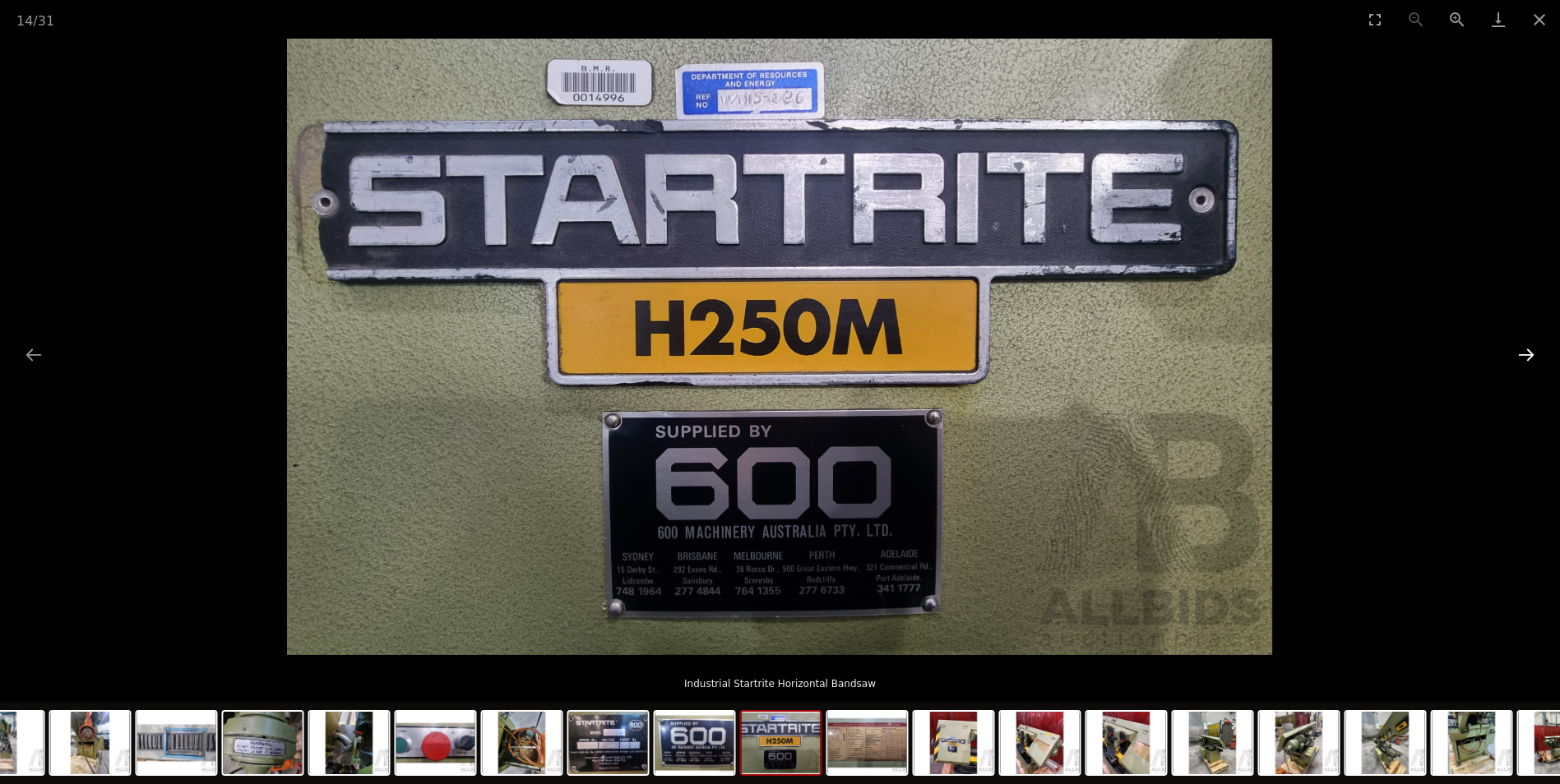
click at [1521, 352] on button "Next slide" at bounding box center [1527, 355] width 35 height 32
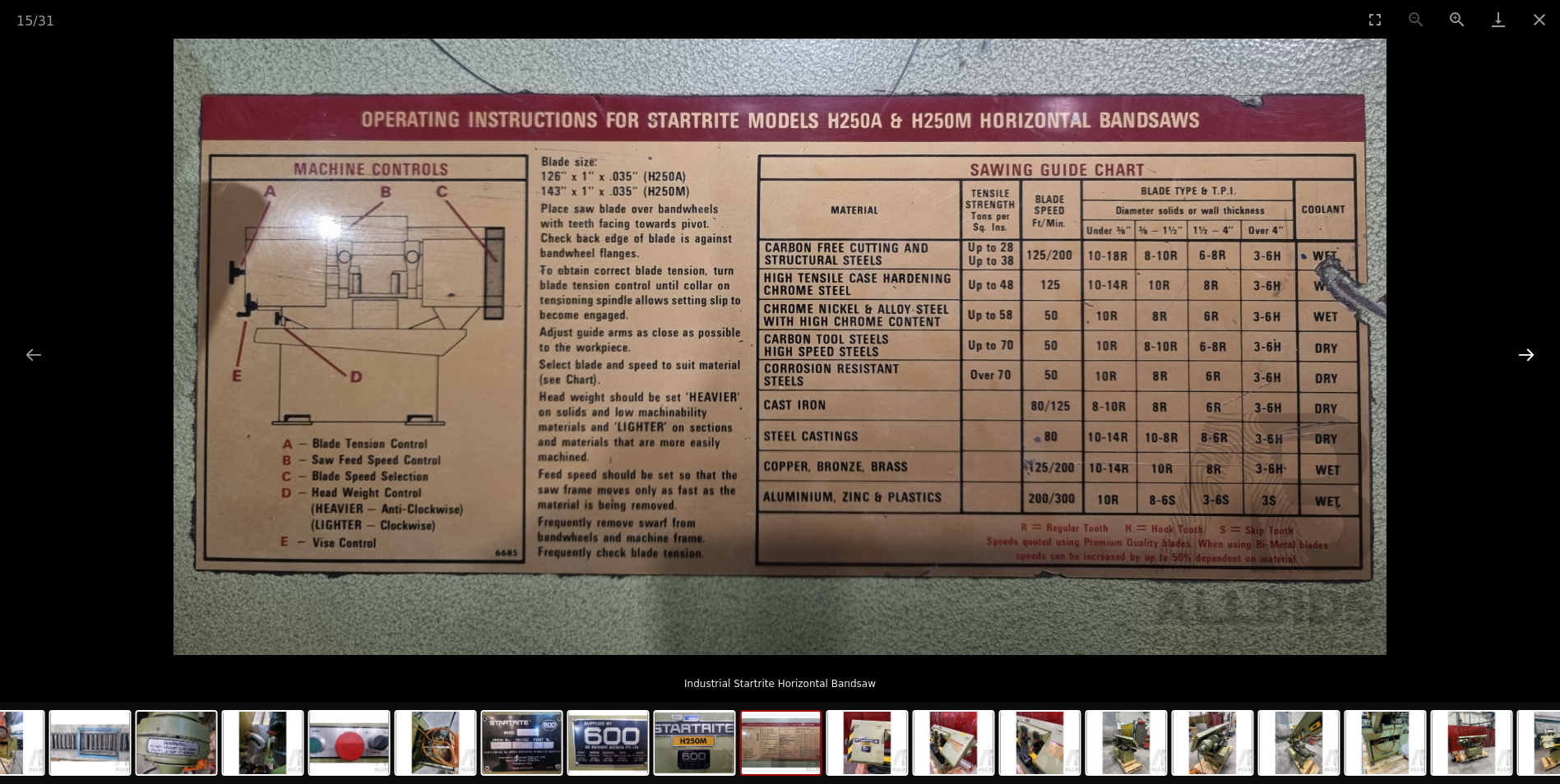
click at [1521, 352] on button "Next slide" at bounding box center [1527, 355] width 35 height 32
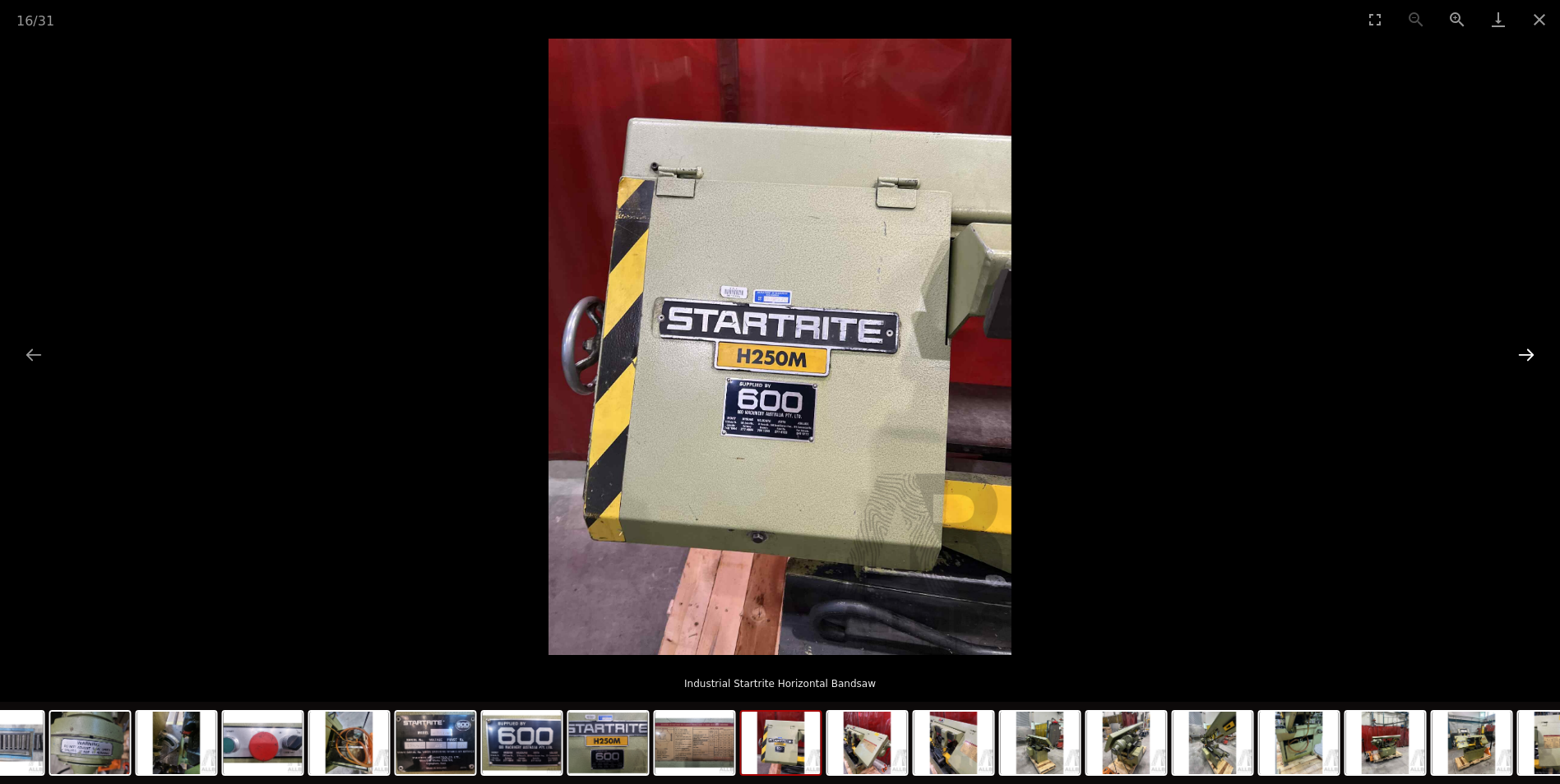
click at [1521, 352] on button "Next slide" at bounding box center [1527, 355] width 35 height 32
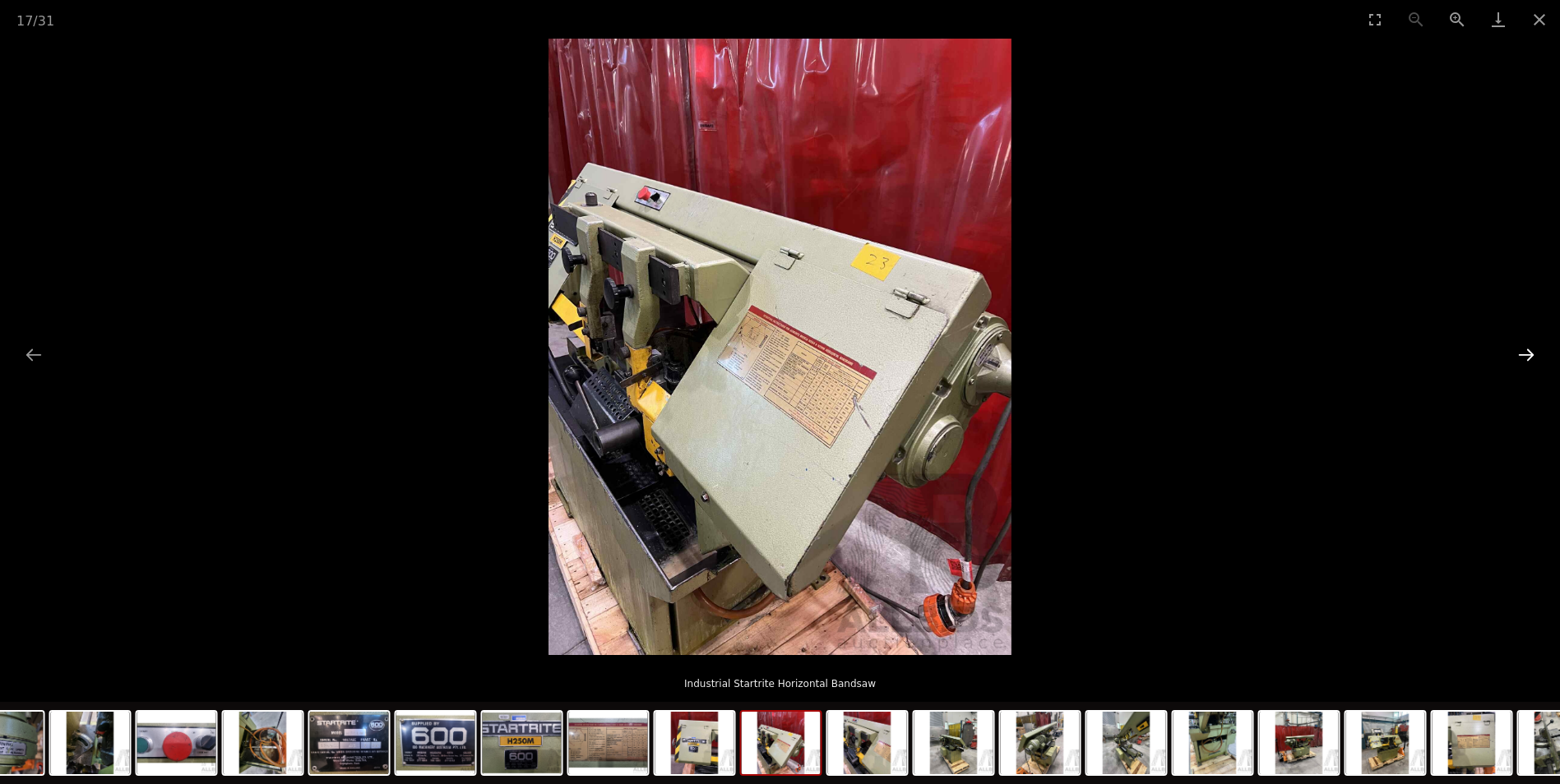
click at [1521, 352] on button "Next slide" at bounding box center [1527, 355] width 35 height 32
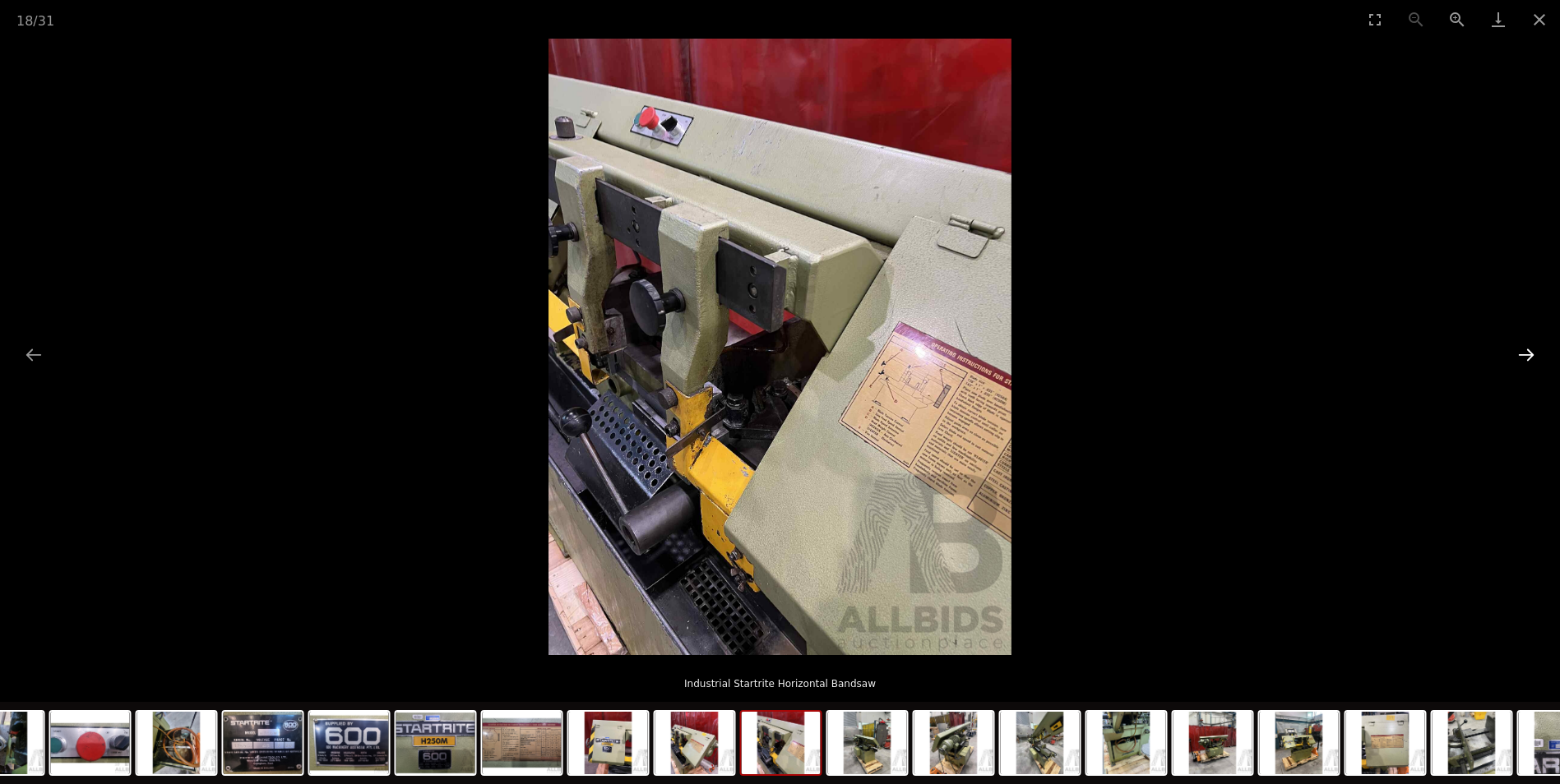
click at [1521, 352] on button "Next slide" at bounding box center [1527, 355] width 35 height 32
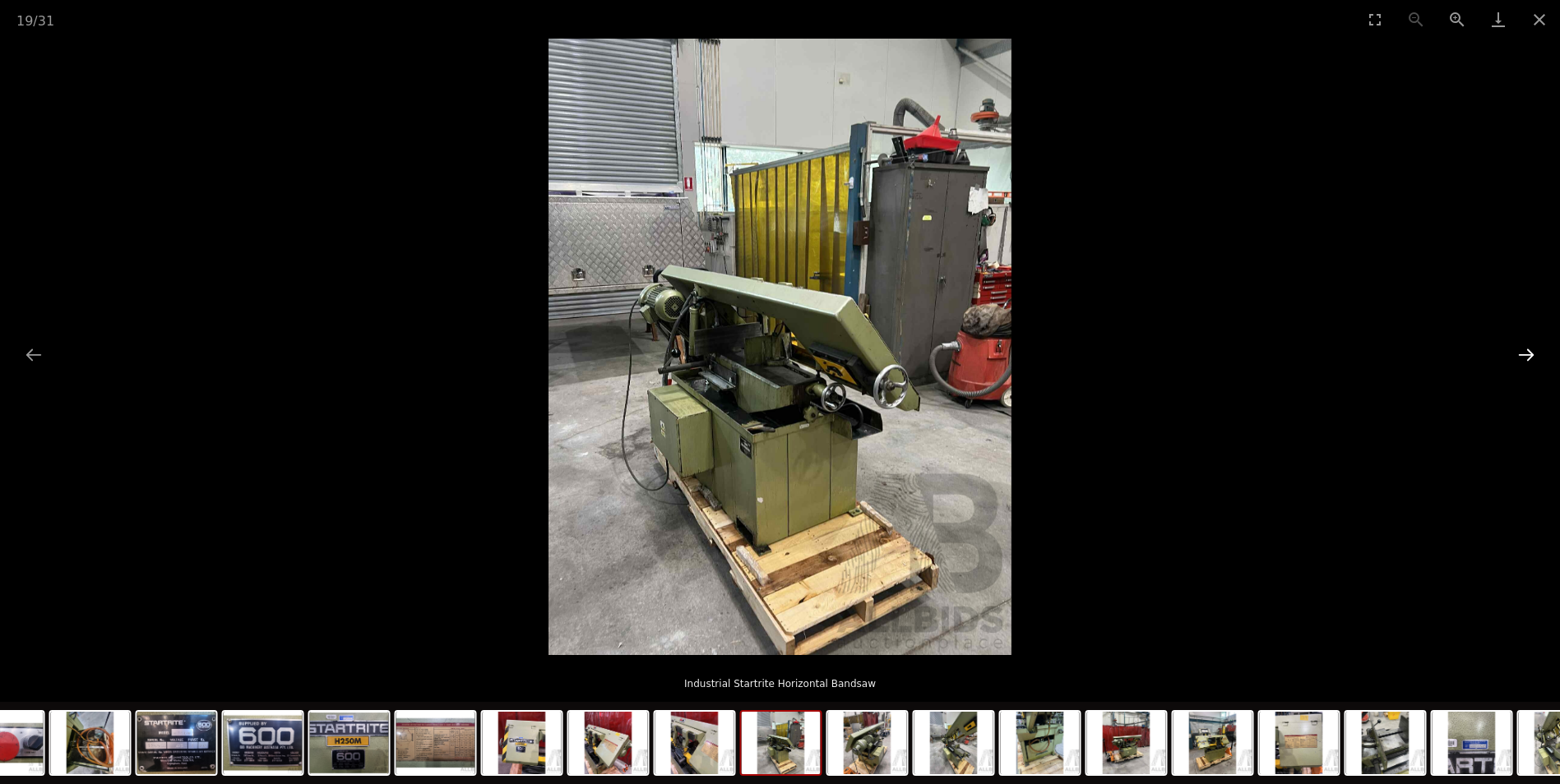
click at [1521, 352] on button "Next slide" at bounding box center [1527, 355] width 35 height 32
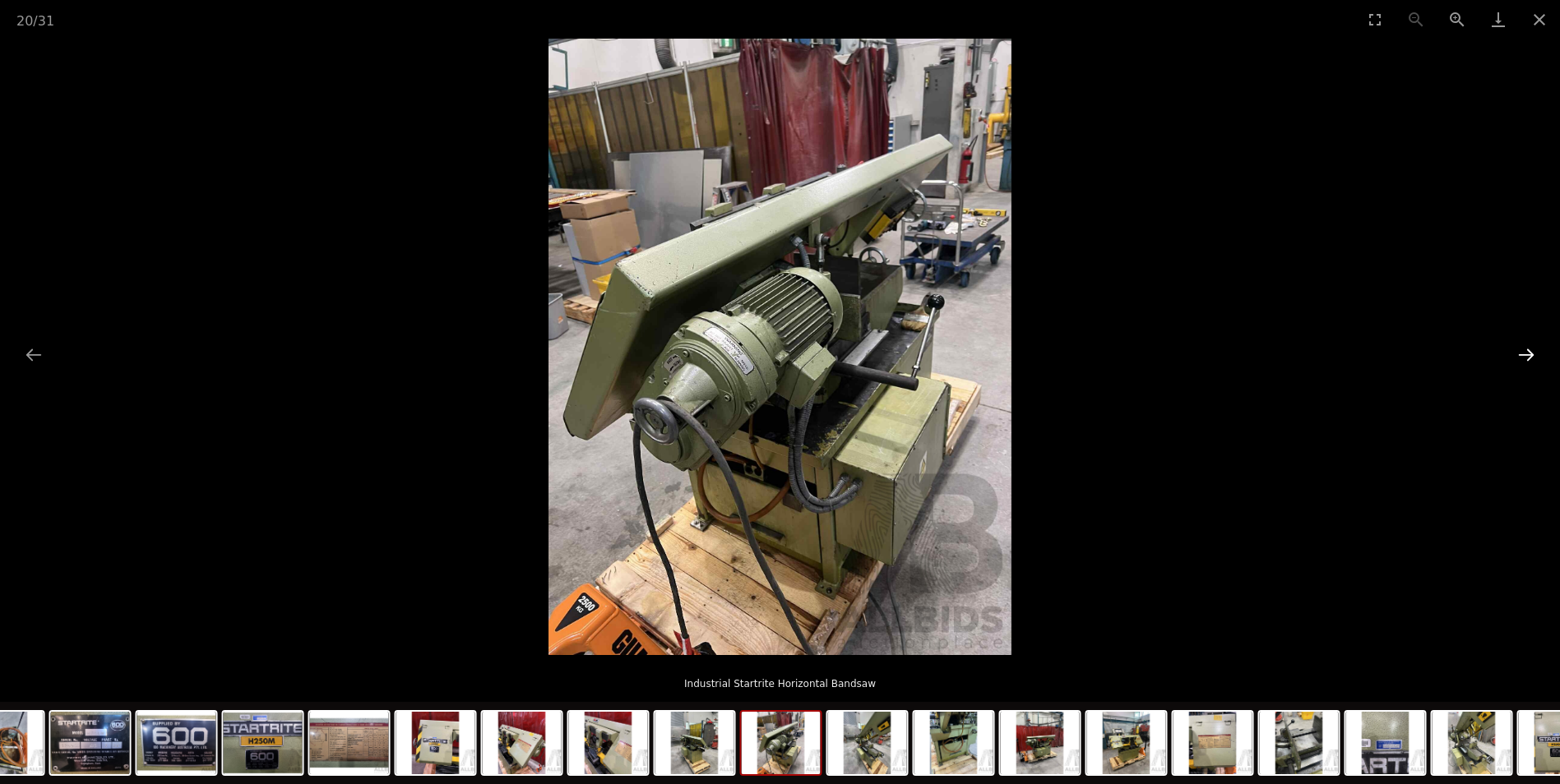
click at [1521, 352] on button "Next slide" at bounding box center [1527, 355] width 35 height 32
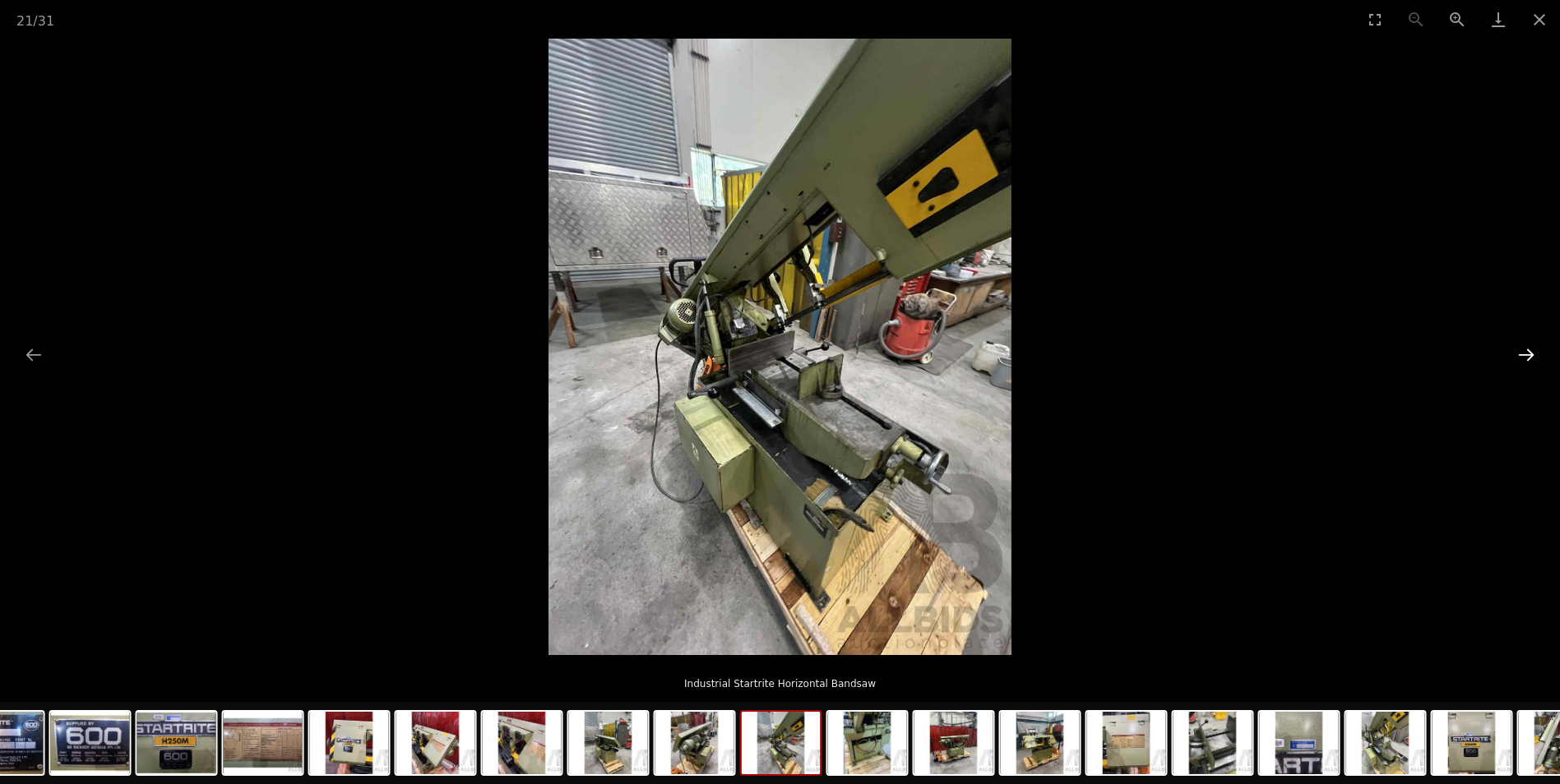
click at [1521, 352] on button "Next slide" at bounding box center [1527, 355] width 35 height 32
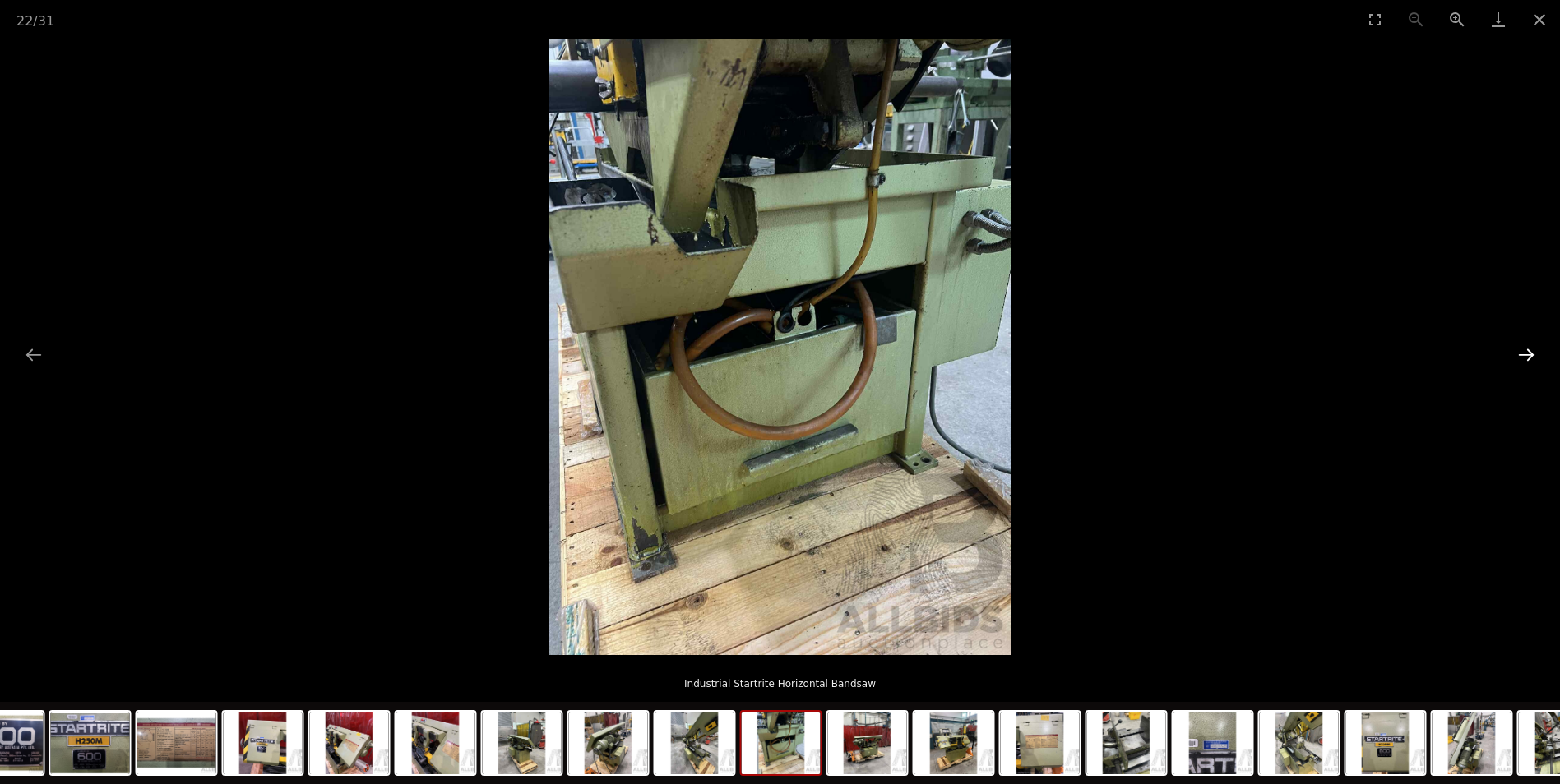
click at [1521, 352] on button "Next slide" at bounding box center [1527, 355] width 35 height 32
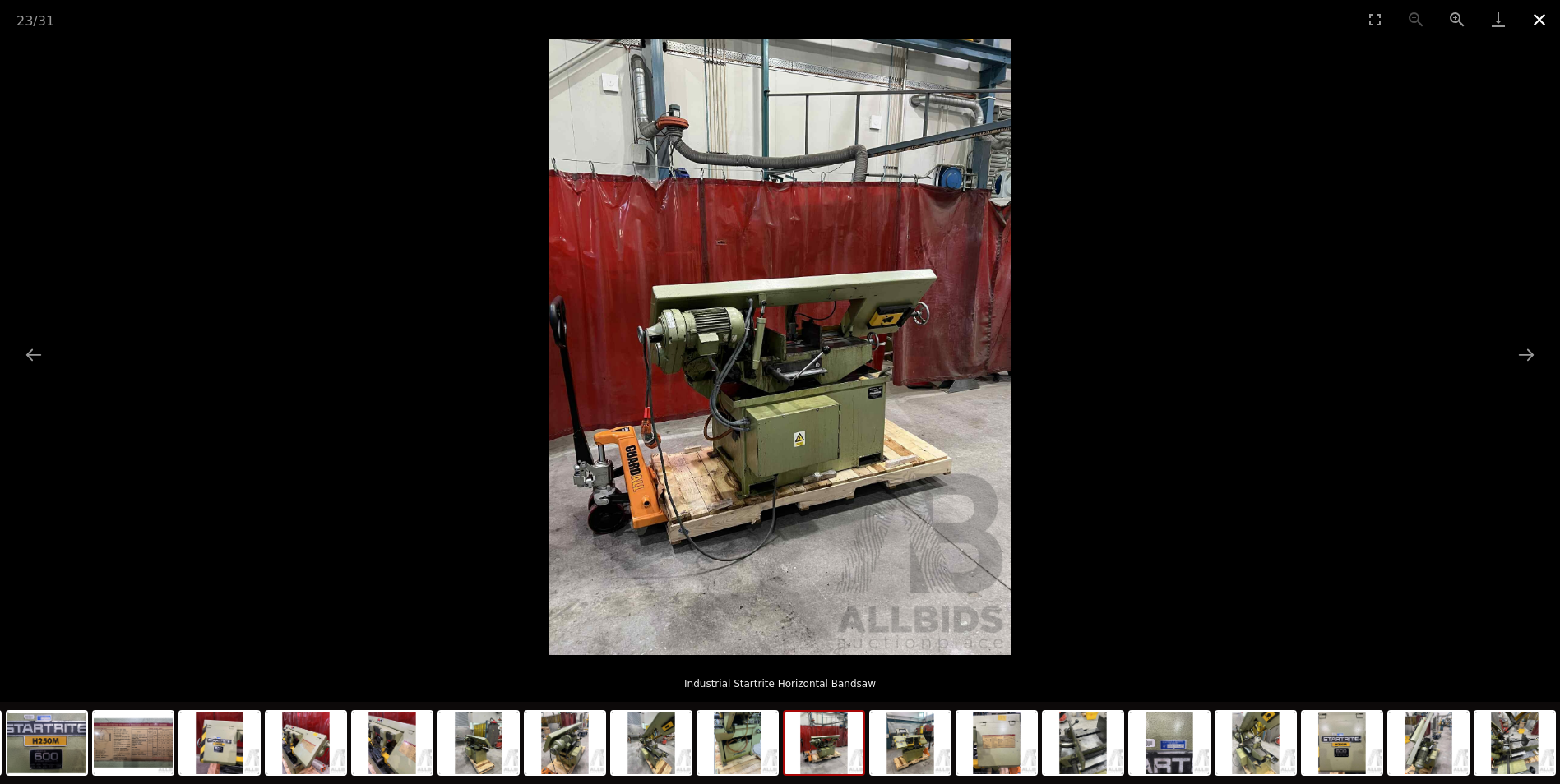
click at [1537, 16] on button "Close gallery" at bounding box center [1540, 19] width 41 height 39
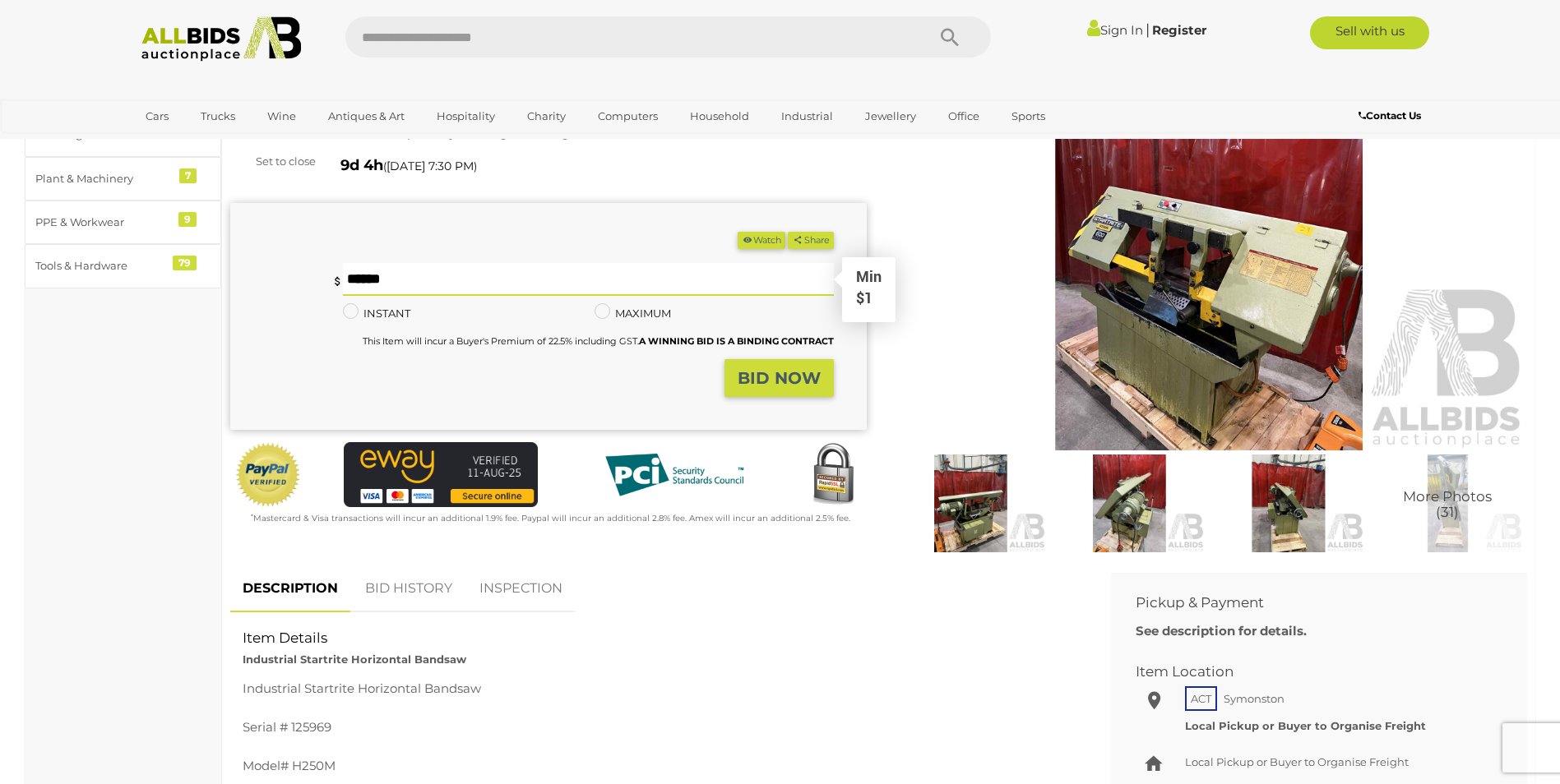
click at [404, 280] on input "text" at bounding box center [588, 280] width 490 height 33
type input "***"
click at [774, 379] on strong "BID NOW" at bounding box center [779, 378] width 83 height 19
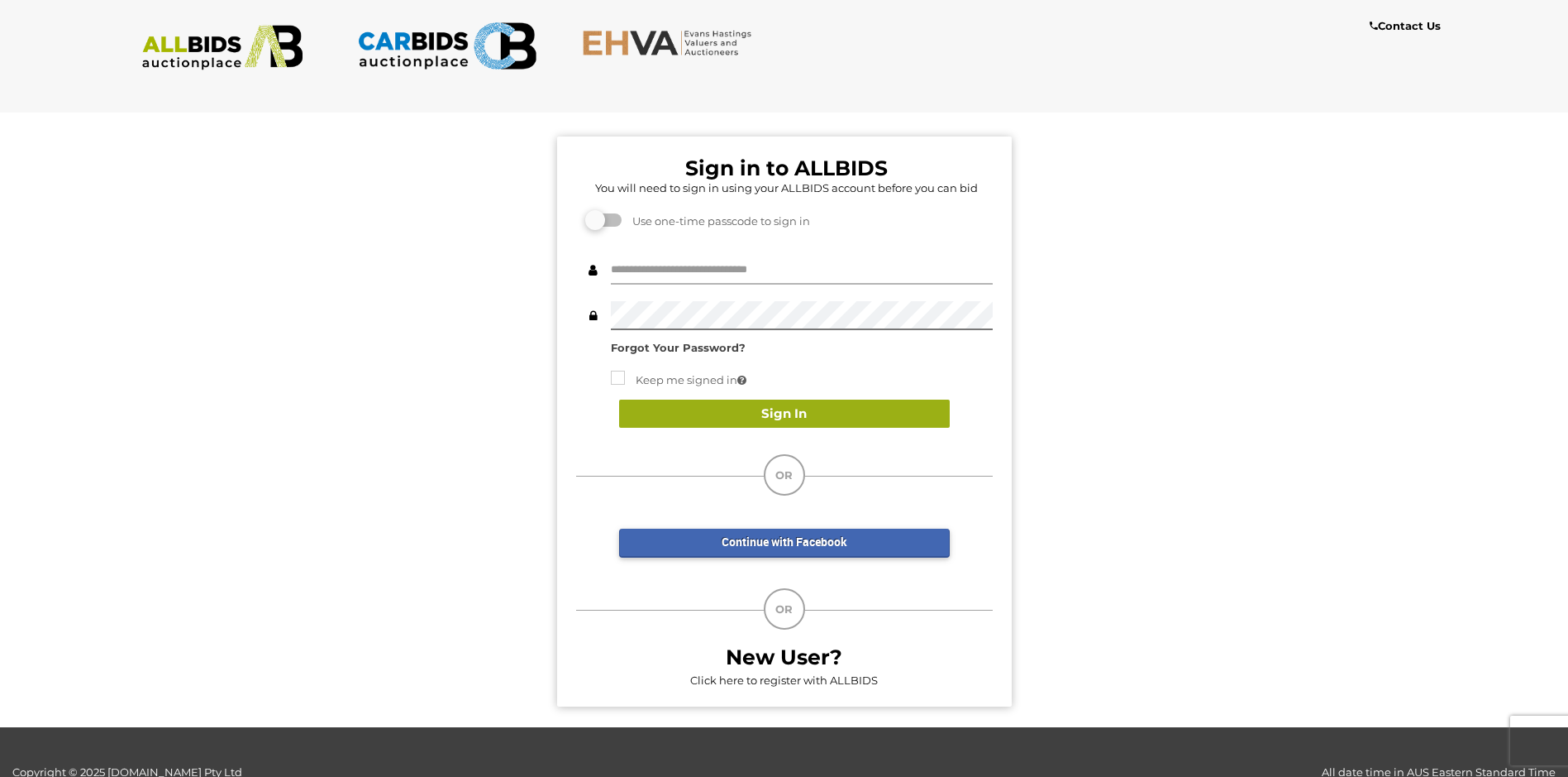
type input "********"
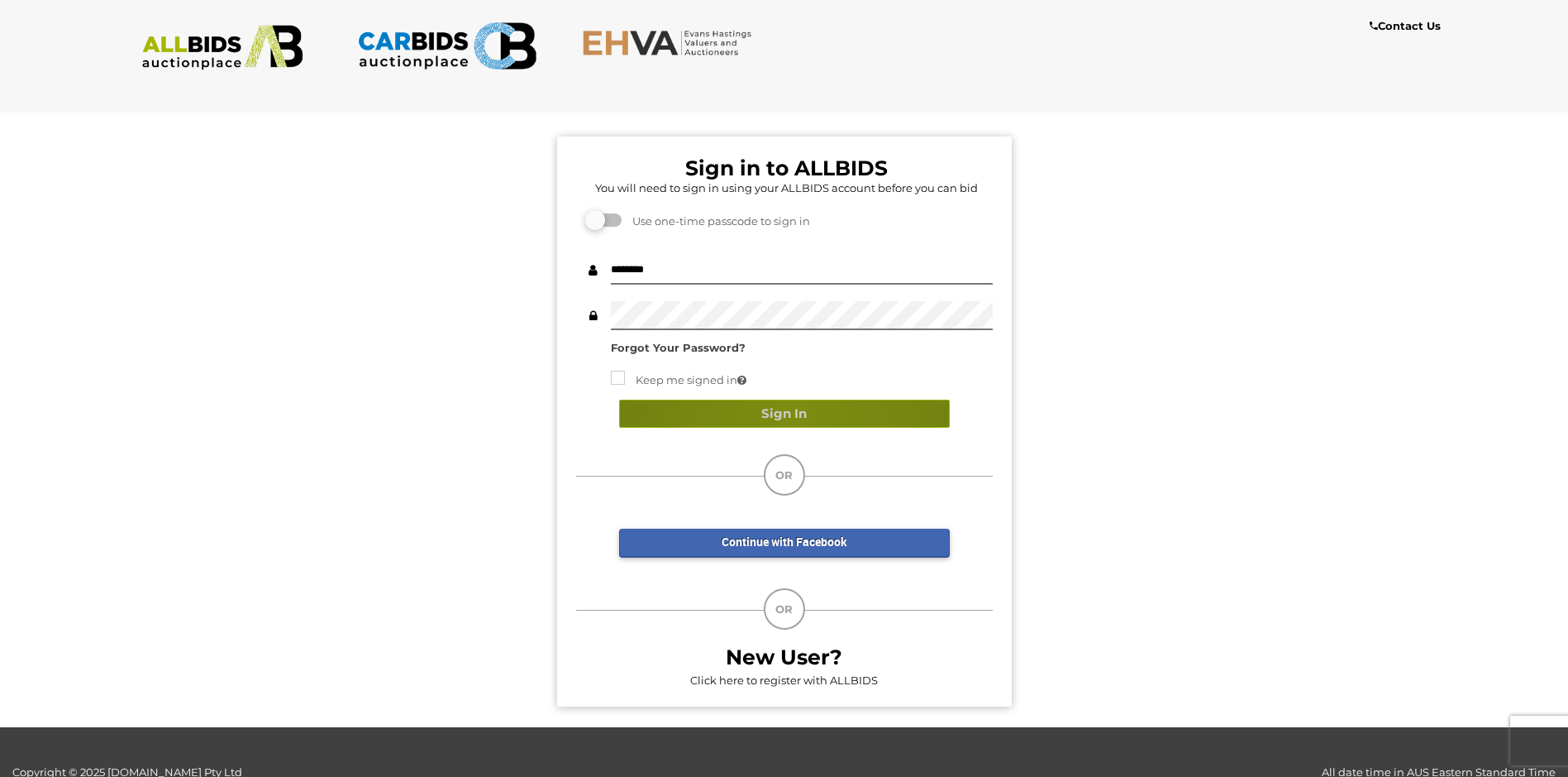
click at [793, 405] on button "Sign In" at bounding box center [784, 414] width 331 height 29
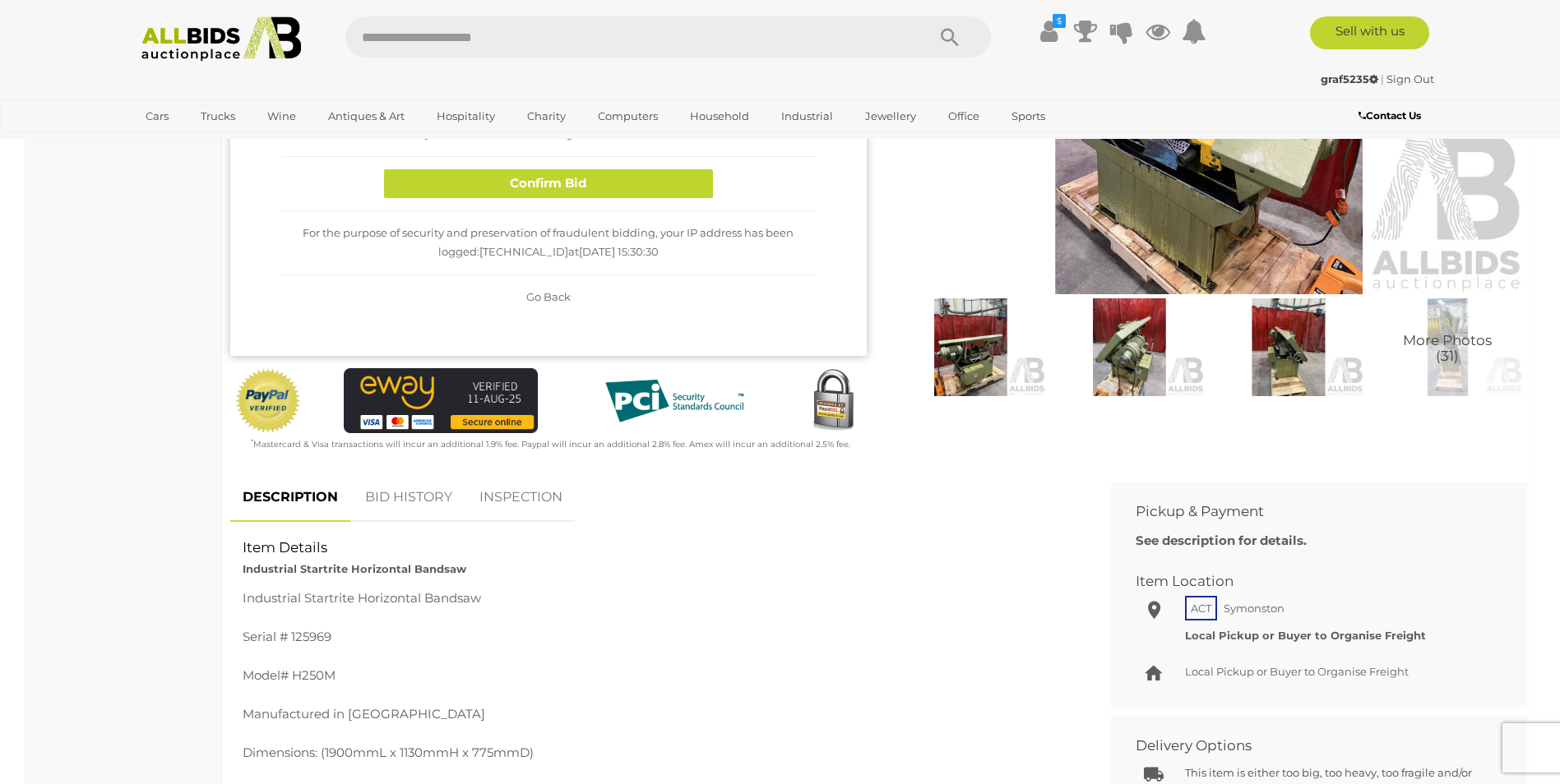
scroll to position [247, 0]
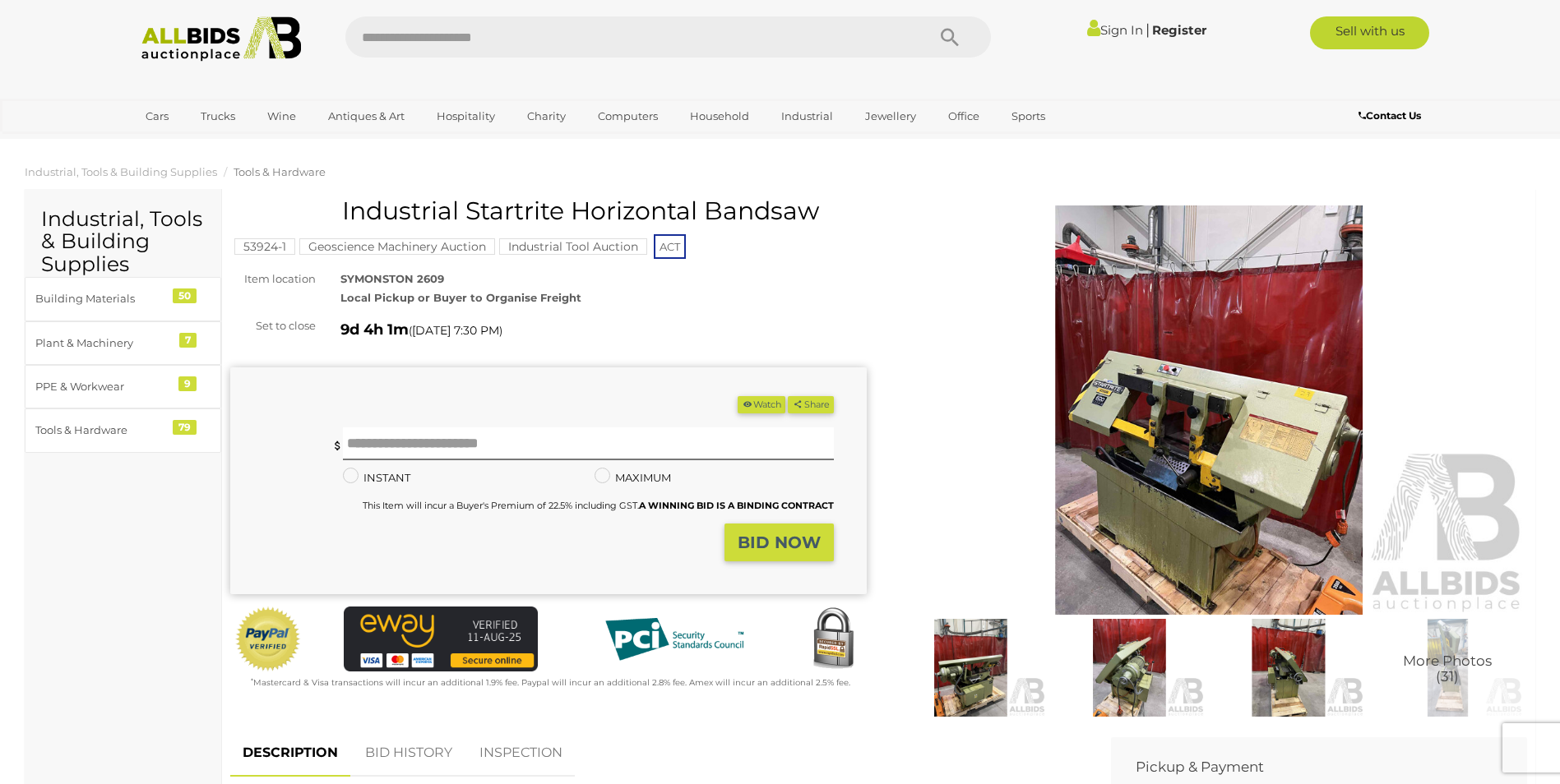
scroll to position [164, 0]
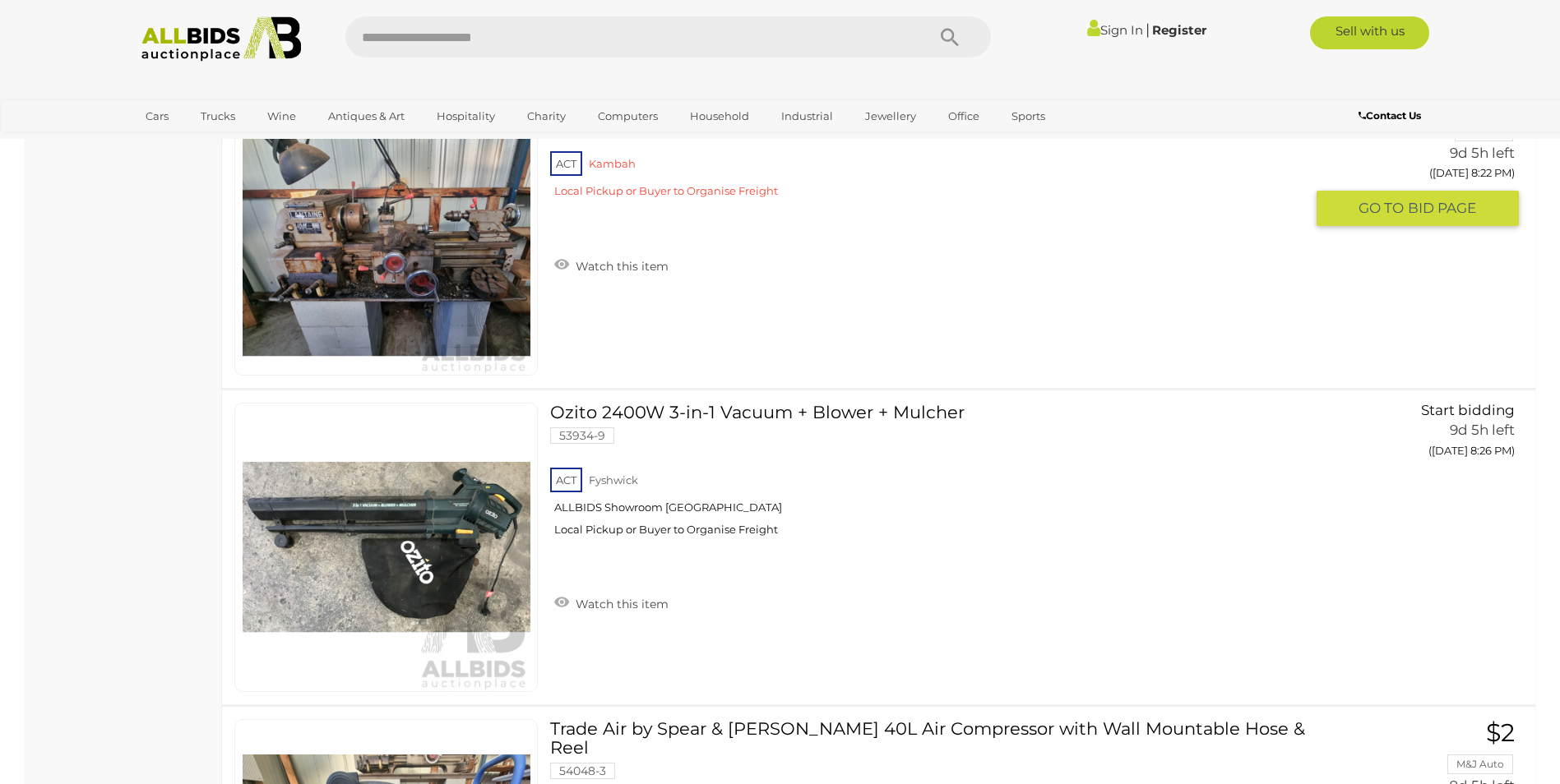
scroll to position [9104, 0]
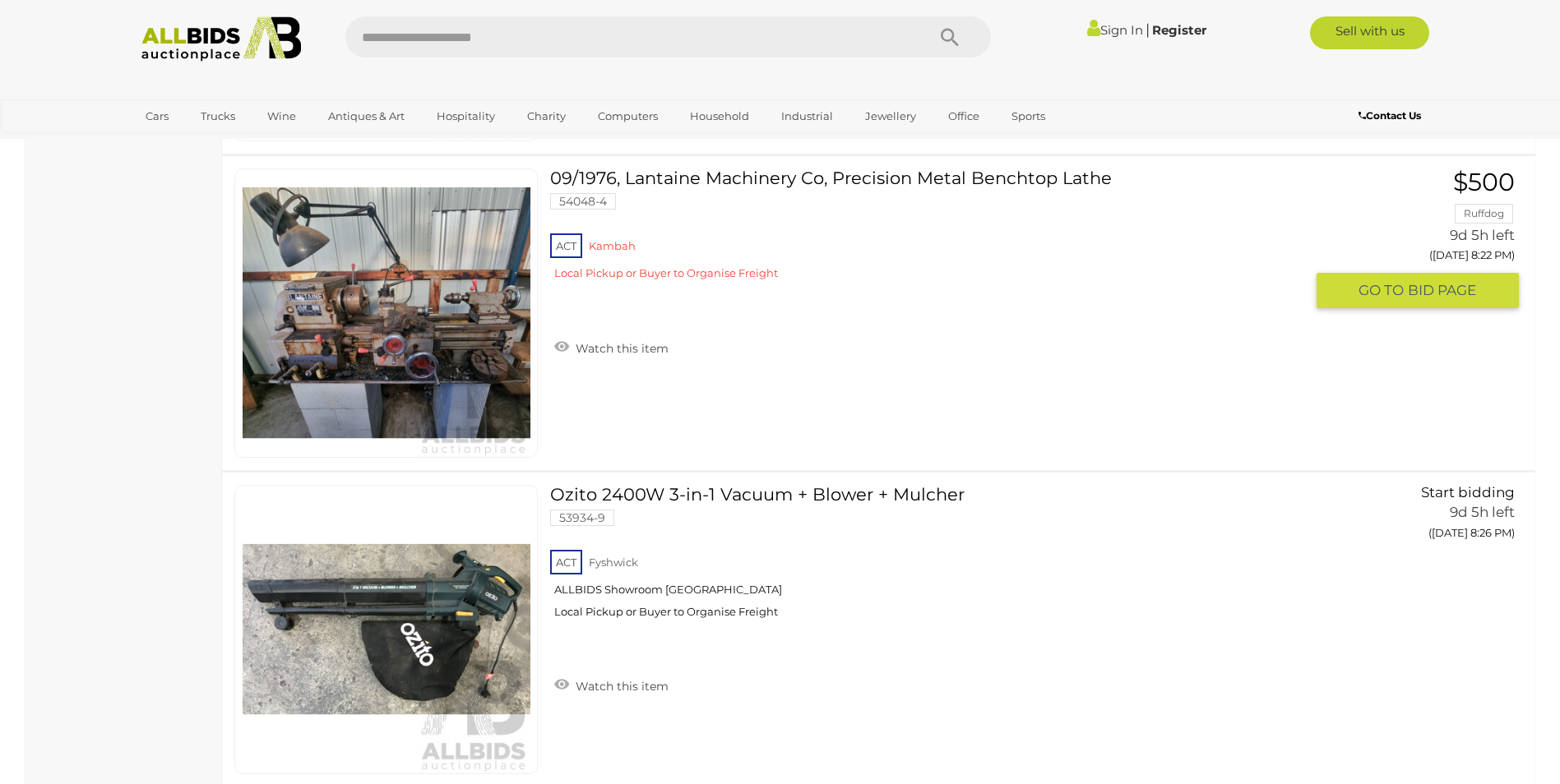
click at [416, 339] on img at bounding box center [387, 313] width 288 height 288
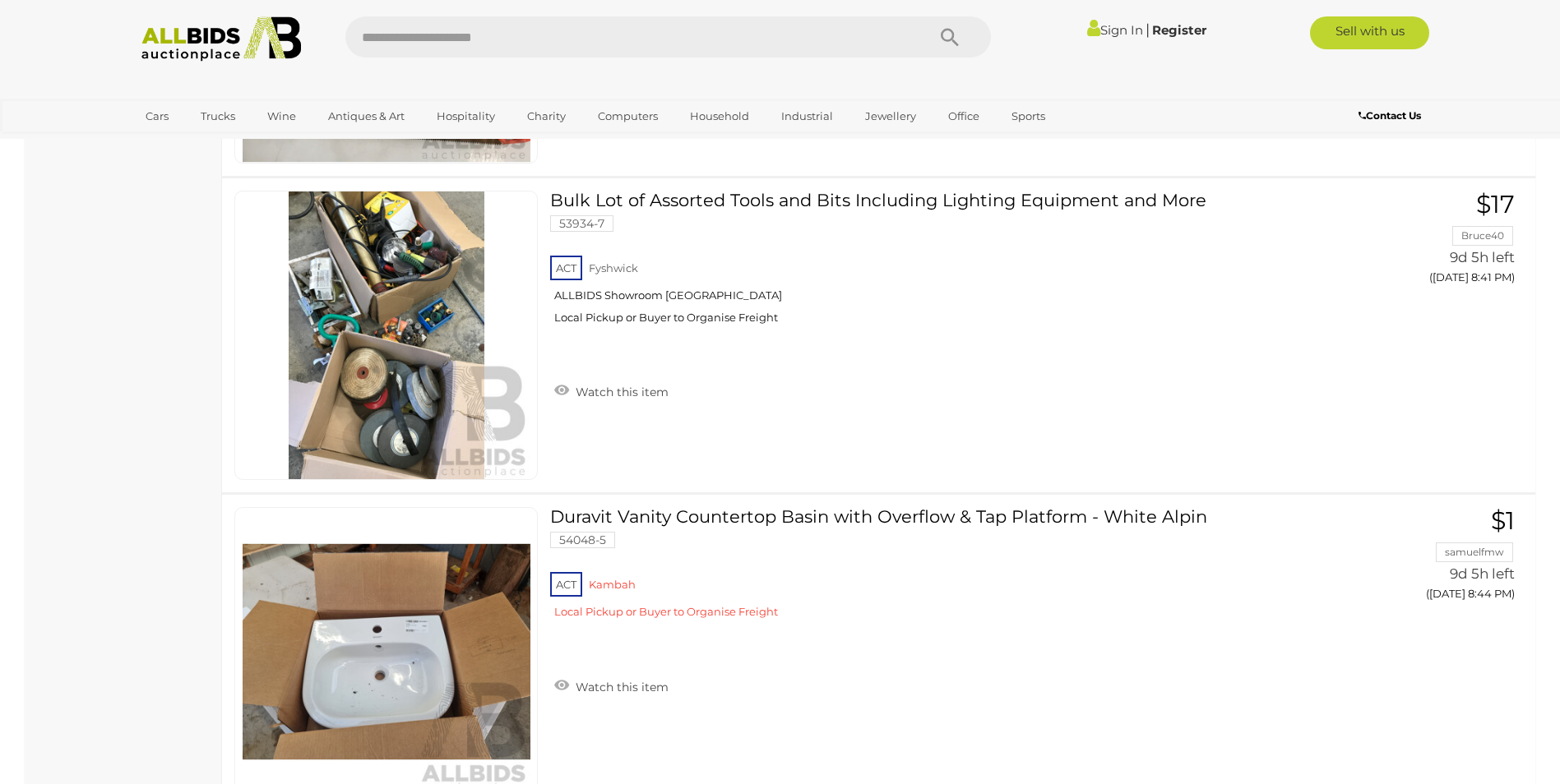
scroll to position [11311, 0]
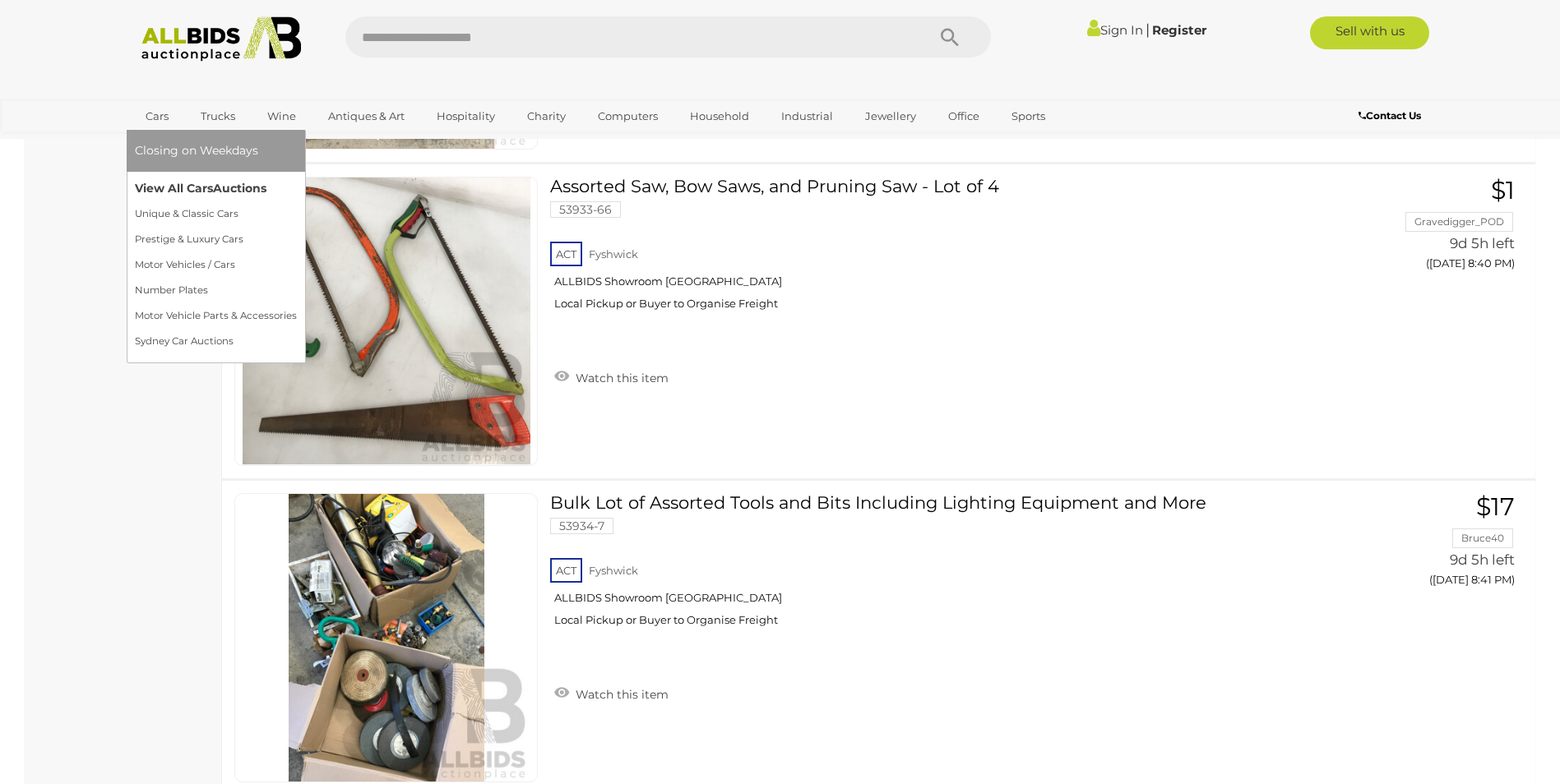
click at [195, 189] on link "View All Cars Auctions" at bounding box center [216, 188] width 162 height 25
